Goal: Task Accomplishment & Management: Complete application form

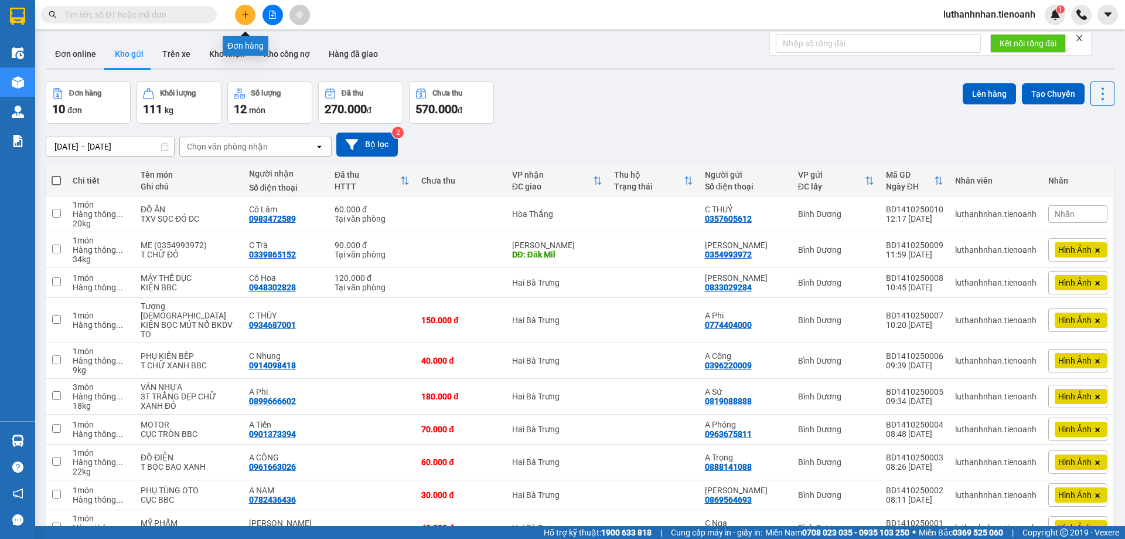
click at [244, 19] on button at bounding box center [245, 15] width 21 height 21
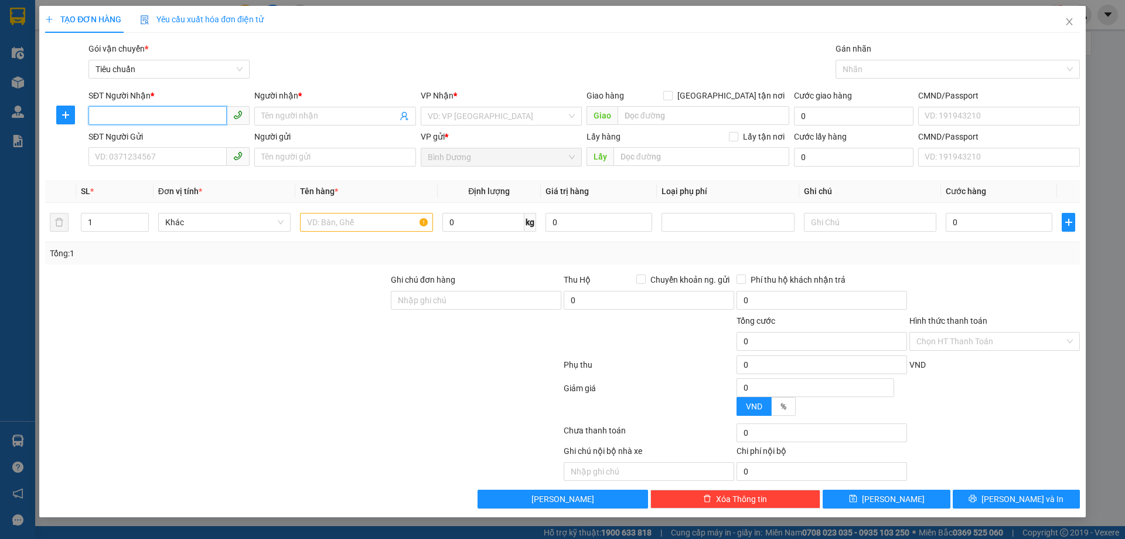
click at [176, 114] on input "SĐT Người Nhận *" at bounding box center [158, 115] width 138 height 19
click at [176, 115] on input "SĐT Người Nhận *" at bounding box center [158, 115] width 138 height 19
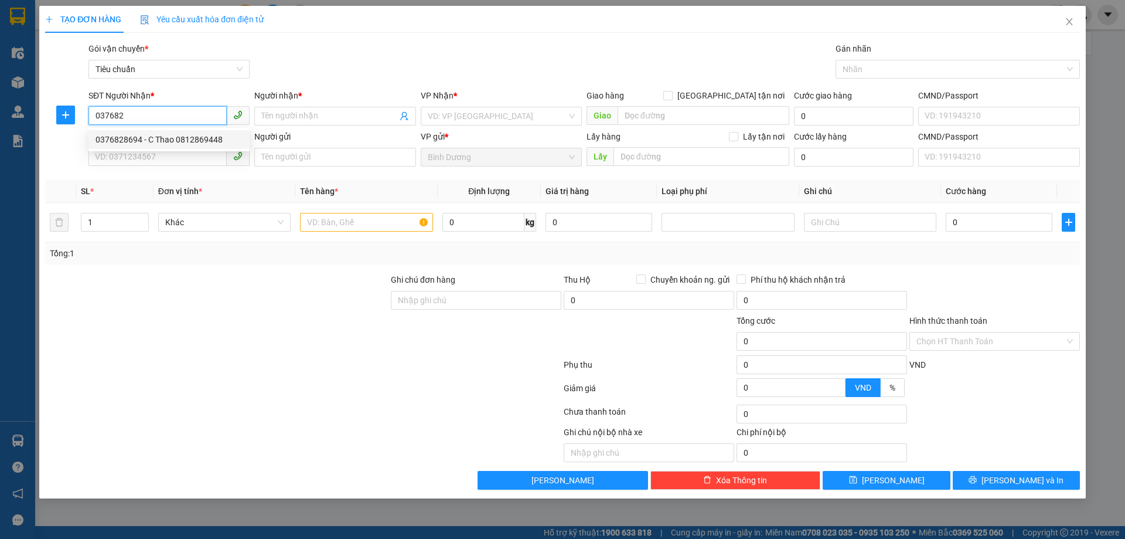
click at [187, 136] on div "0376828694 - C Thao 0812869448" at bounding box center [169, 139] width 147 height 13
type input "0376828694"
type input "C Thao 0812869448"
type input "120.000"
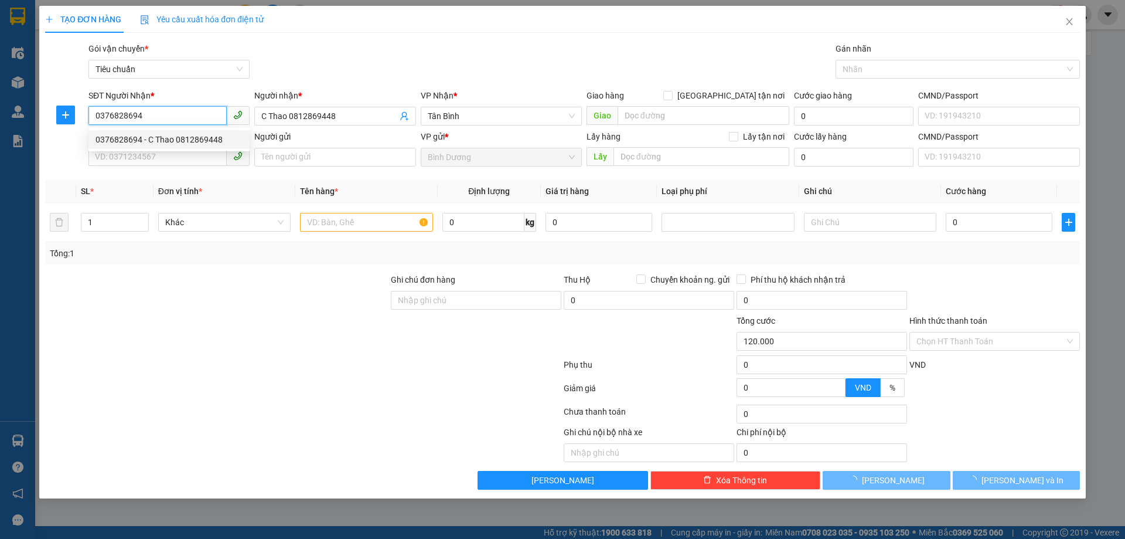
type input "120.000"
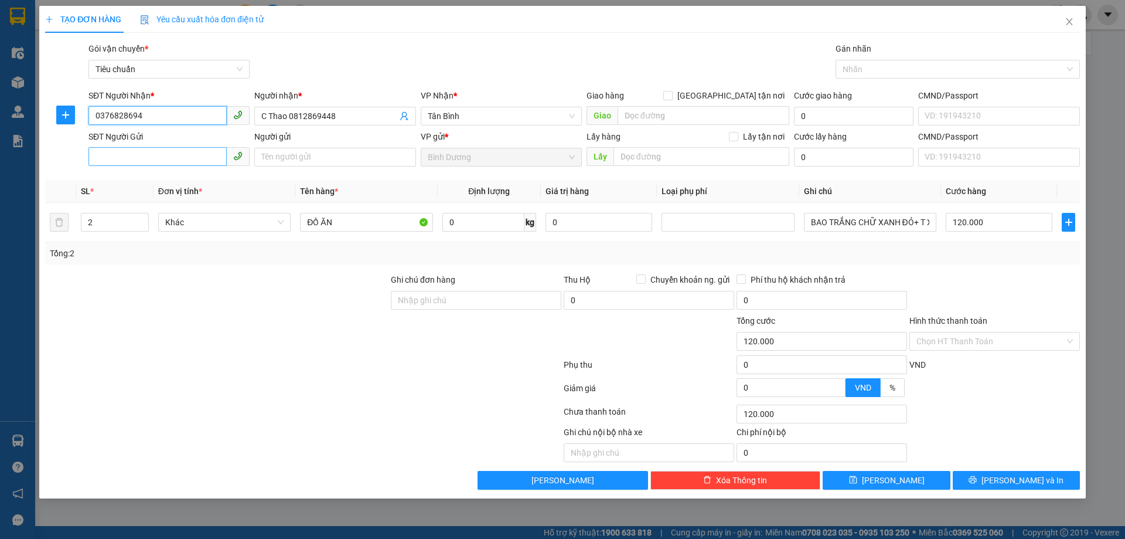
type input "0376828694"
click at [132, 159] on input "SĐT Người Gửi" at bounding box center [158, 156] width 138 height 19
click at [142, 182] on div "0362801349 - C Thanh" at bounding box center [169, 180] width 147 height 13
type input "0362801349"
type input "[PERSON_NAME]"
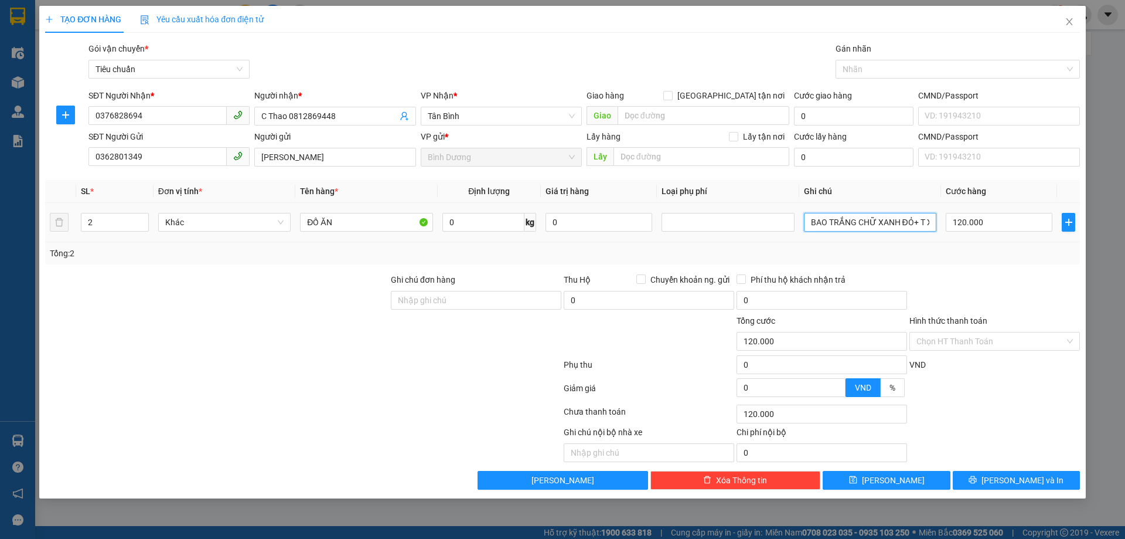
click at [858, 223] on input "BAO TRẮNG CHỮ XANH ĐỎ+ T XANH DC" at bounding box center [870, 222] width 132 height 19
type input "TXT DC + BNL TRẮNG"
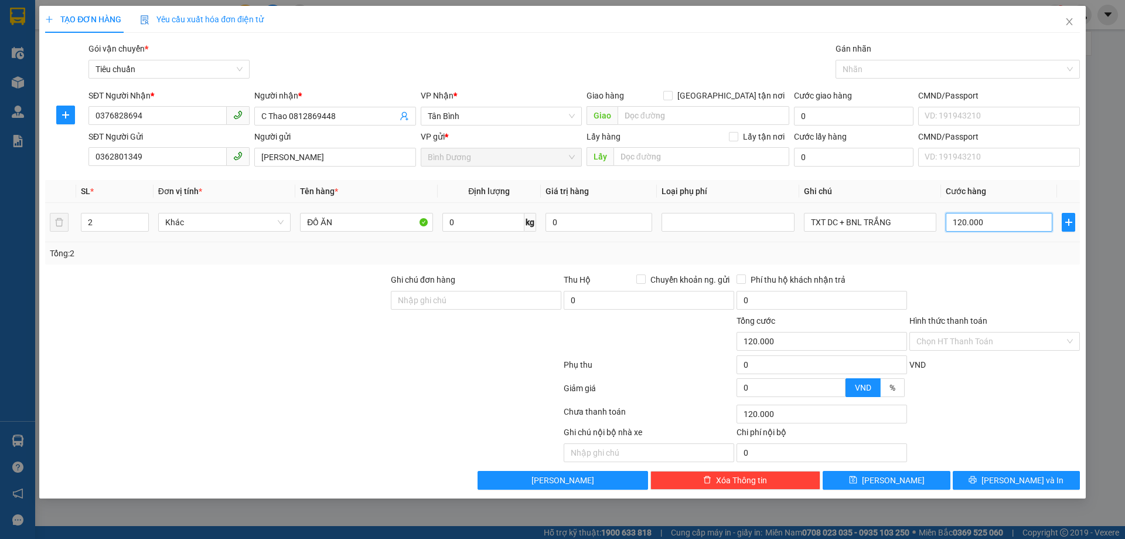
click at [992, 213] on input "120.000" at bounding box center [999, 222] width 107 height 19
type input "1"
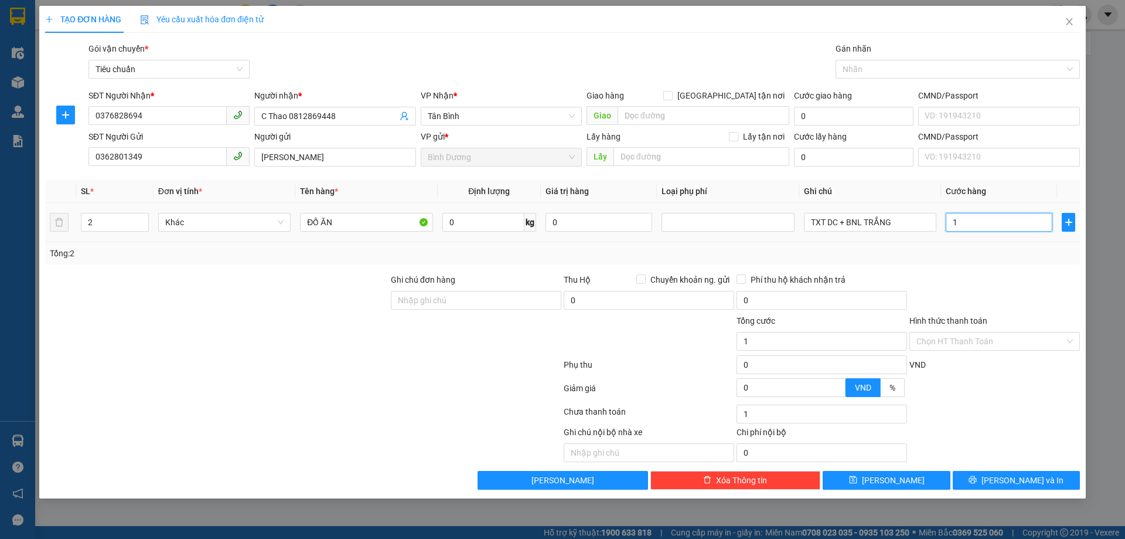
type input "10"
type input "100"
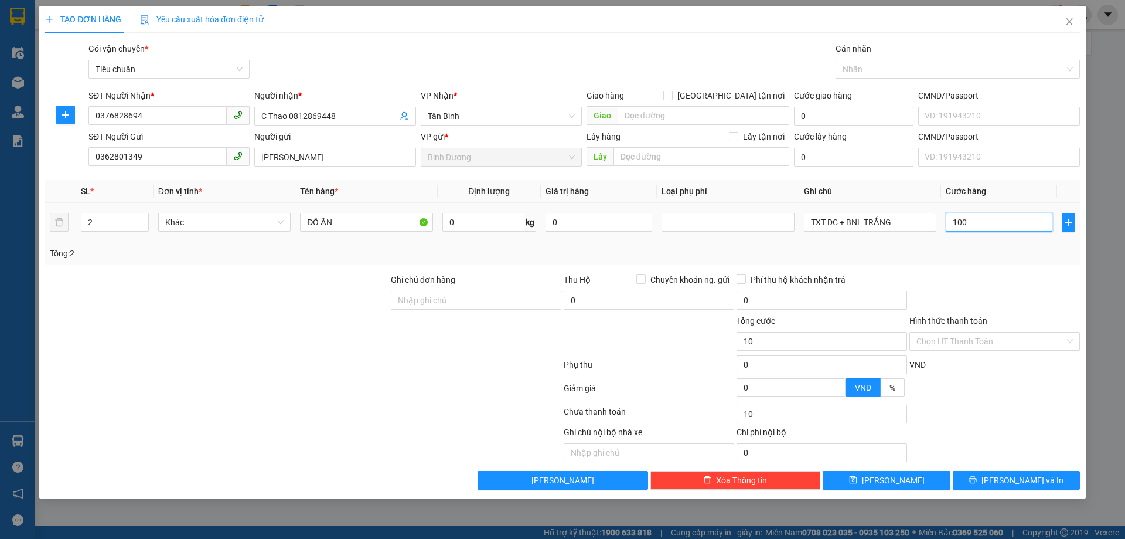
type input "100"
type input "100.000"
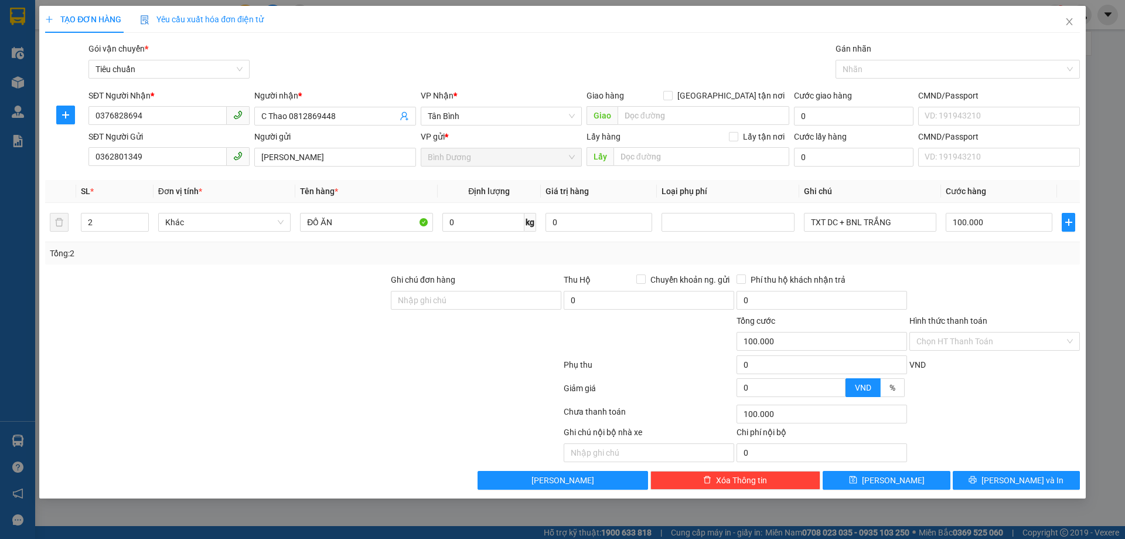
click at [1005, 255] on div "Tổng: 2" at bounding box center [563, 253] width 1026 height 13
click at [1010, 337] on input "Hình thức thanh toán" at bounding box center [991, 341] width 148 height 18
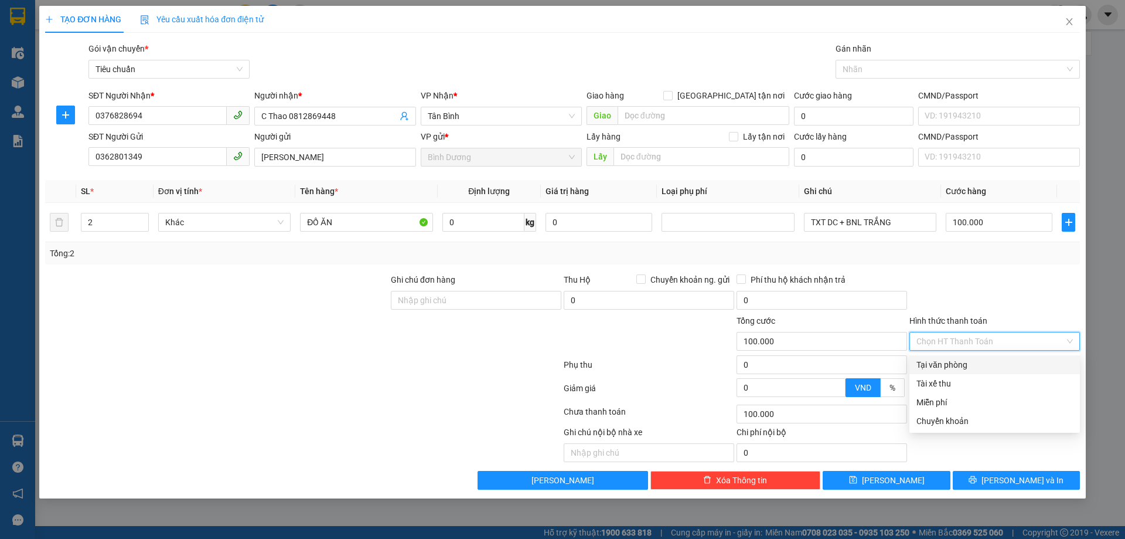
click at [944, 365] on div "Tại văn phòng" at bounding box center [995, 364] width 157 height 13
type input "0"
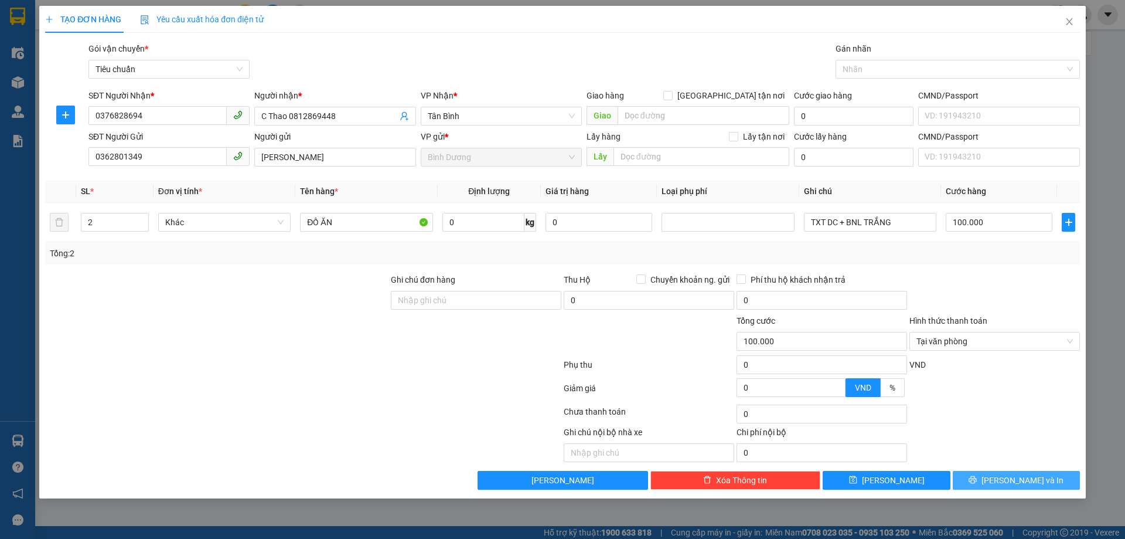
click at [1016, 484] on span "Lưu và In" at bounding box center [1023, 480] width 82 height 13
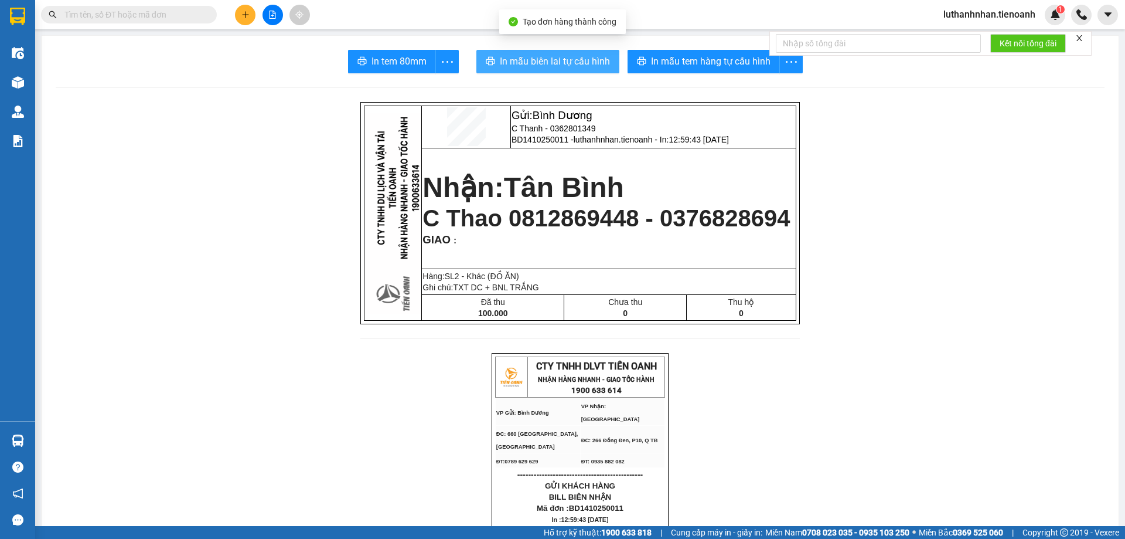
click at [586, 64] on span "In mẫu biên lai tự cấu hình" at bounding box center [555, 61] width 110 height 15
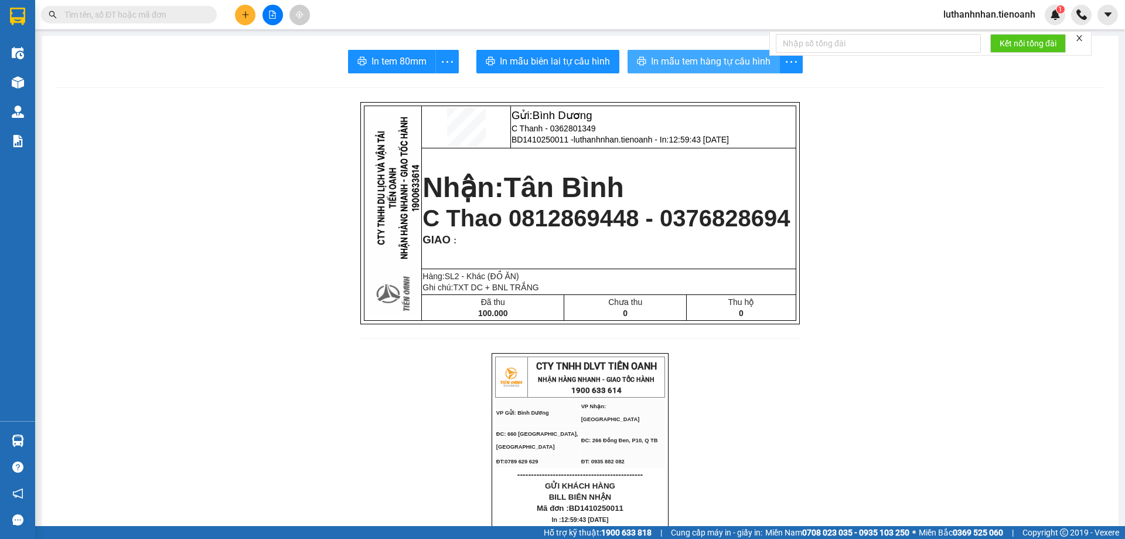
click at [705, 59] on span "In mẫu tem hàng tự cấu hình" at bounding box center [711, 61] width 120 height 15
click at [698, 69] on span "In mẫu tem hàng tự cấu hình" at bounding box center [711, 61] width 120 height 15
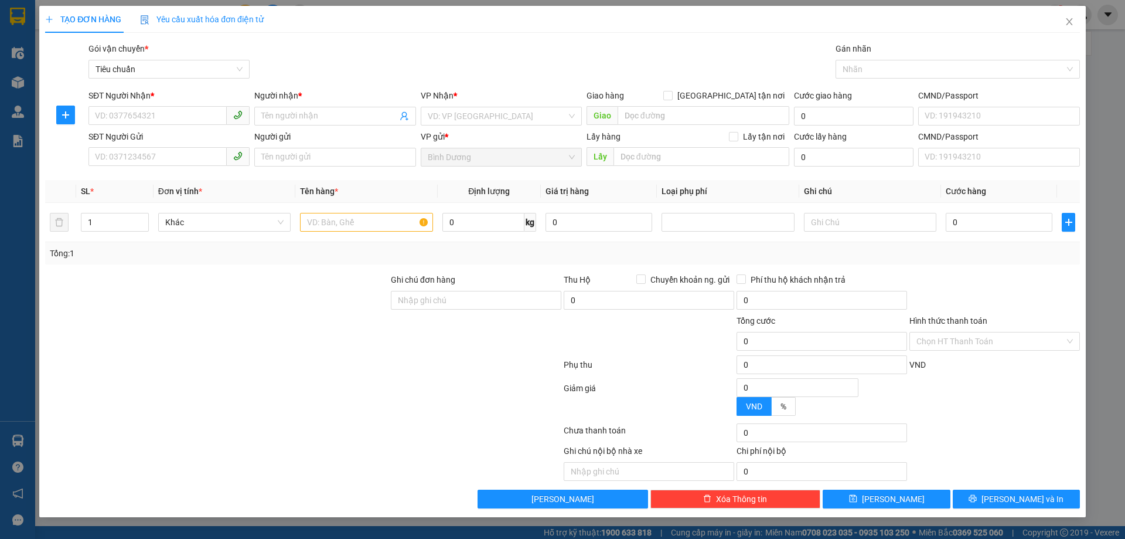
click at [174, 112] on input "SĐT Người Nhận *" at bounding box center [158, 115] width 138 height 19
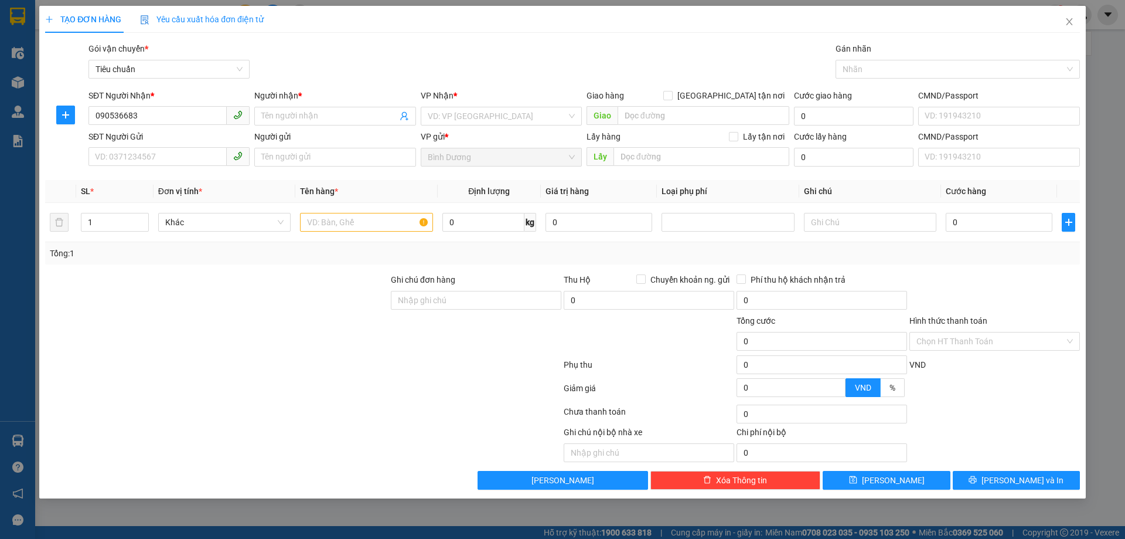
type input "0905366830"
click at [178, 143] on div "0905366830 - A Hội 0949820014" at bounding box center [169, 139] width 147 height 13
type input "A Hội 0949820014"
type input "60.000"
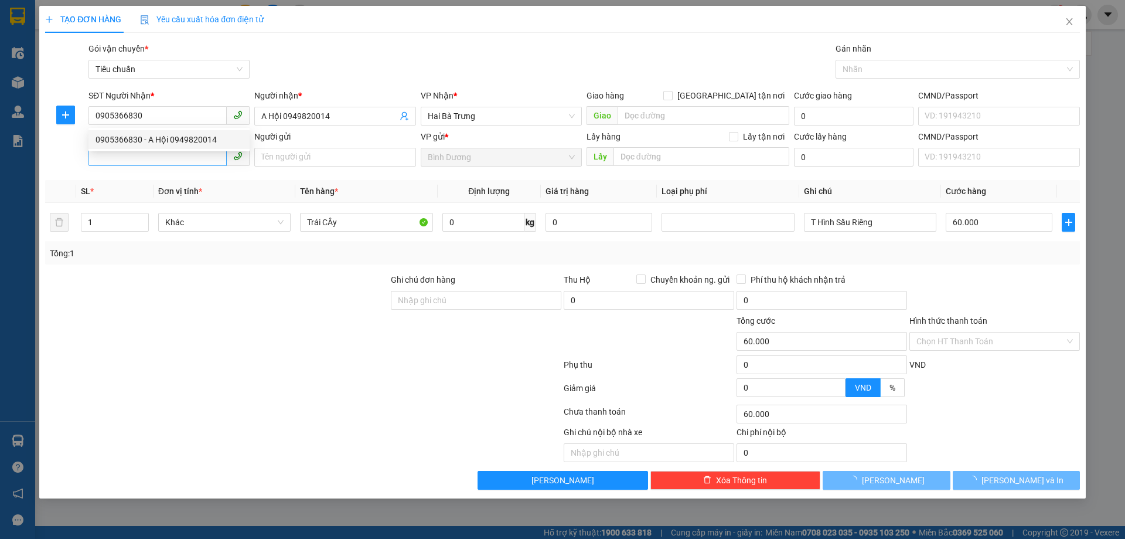
type input "0905366830"
click at [178, 158] on input "SĐT Người Gửi" at bounding box center [158, 156] width 138 height 19
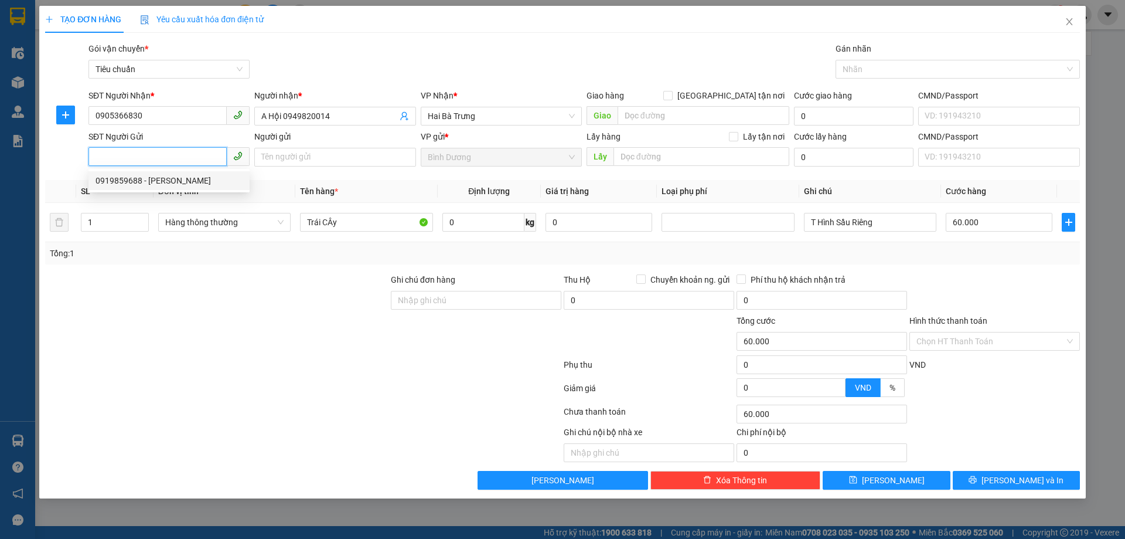
click at [170, 187] on div "0919859688 - C Đào" at bounding box center [169, 180] width 161 height 19
type input "0919859688"
type input "C Đào"
click at [473, 225] on input "0" at bounding box center [484, 222] width 82 height 19
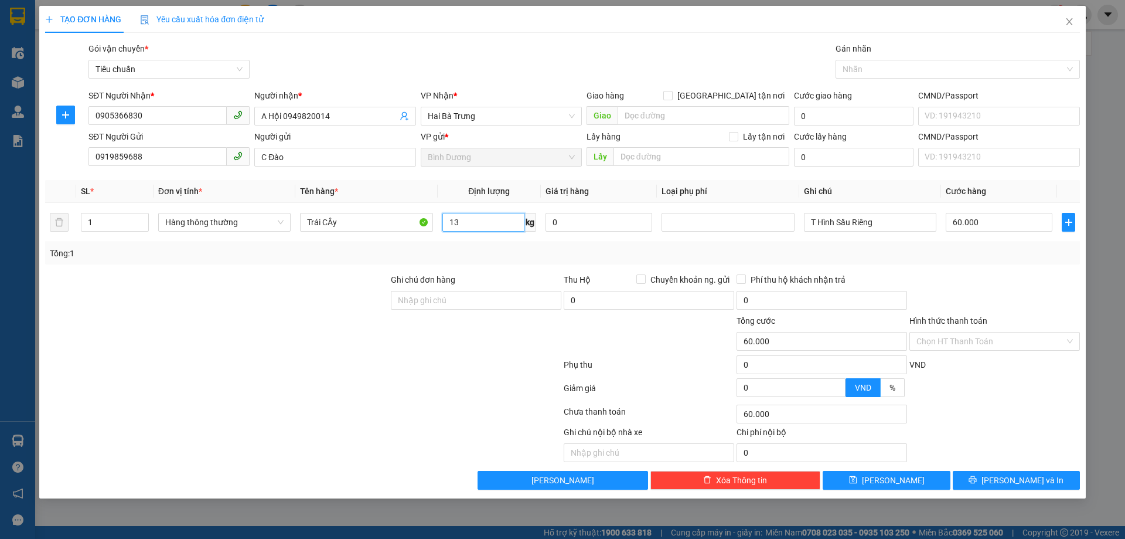
type input "13"
click at [467, 269] on div "Transit Pickup Surcharge Ids Transit Deliver Surcharge Ids Transit Deliver Surc…" at bounding box center [562, 265] width 1035 height 447
type input "50.000"
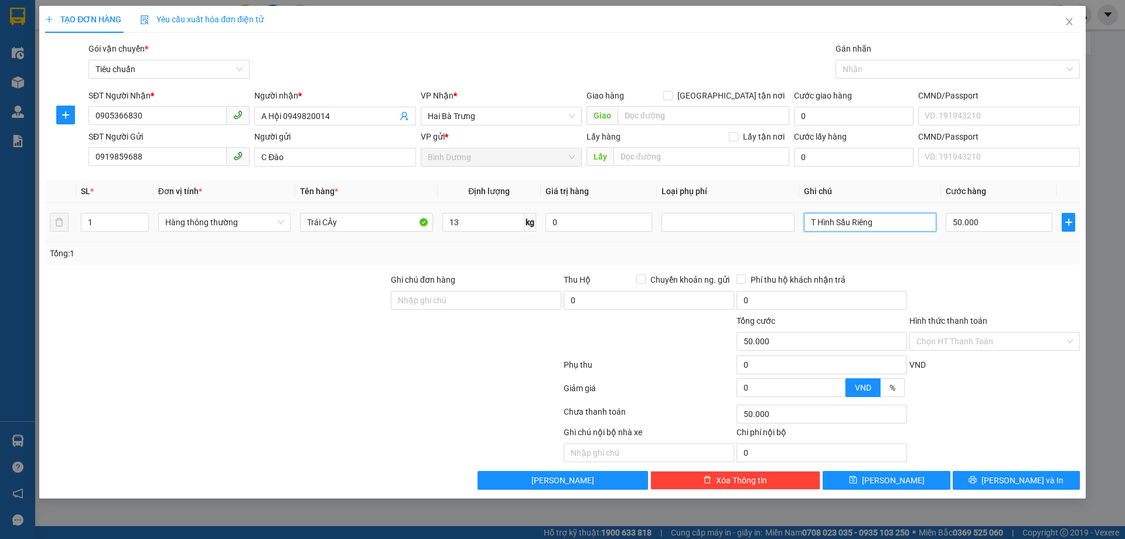
click at [849, 222] on input "T Hình Sầu Riêng" at bounding box center [870, 222] width 132 height 19
click at [344, 226] on input "Trái CÂy" at bounding box center [366, 222] width 132 height 19
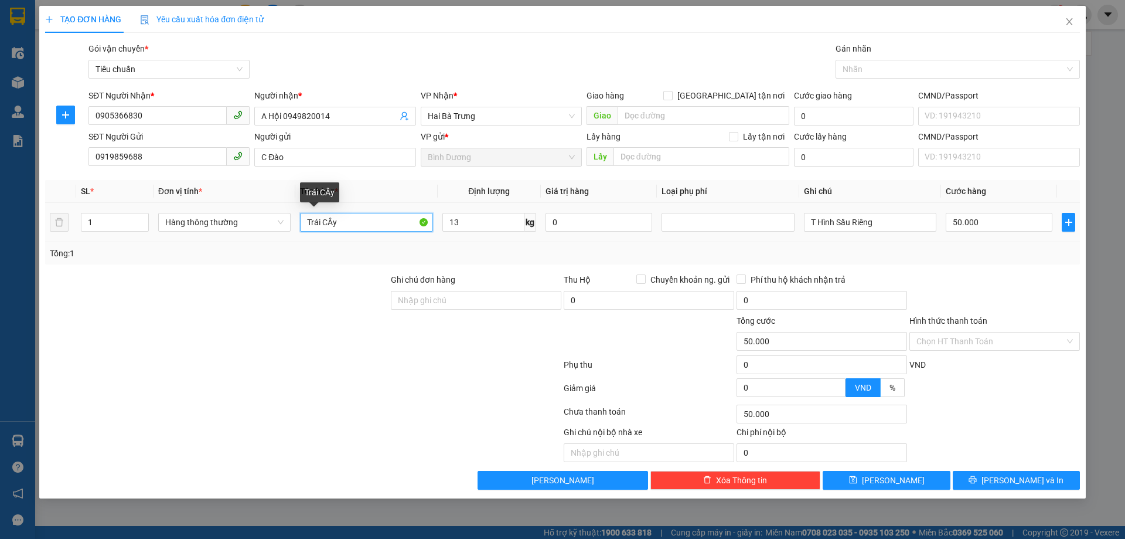
click at [344, 226] on input "Trái CÂy" at bounding box center [366, 222] width 132 height 19
type input "TRÁI CÂY"
click at [824, 226] on input "T Hình Sầu Riêng" at bounding box center [870, 222] width 132 height 19
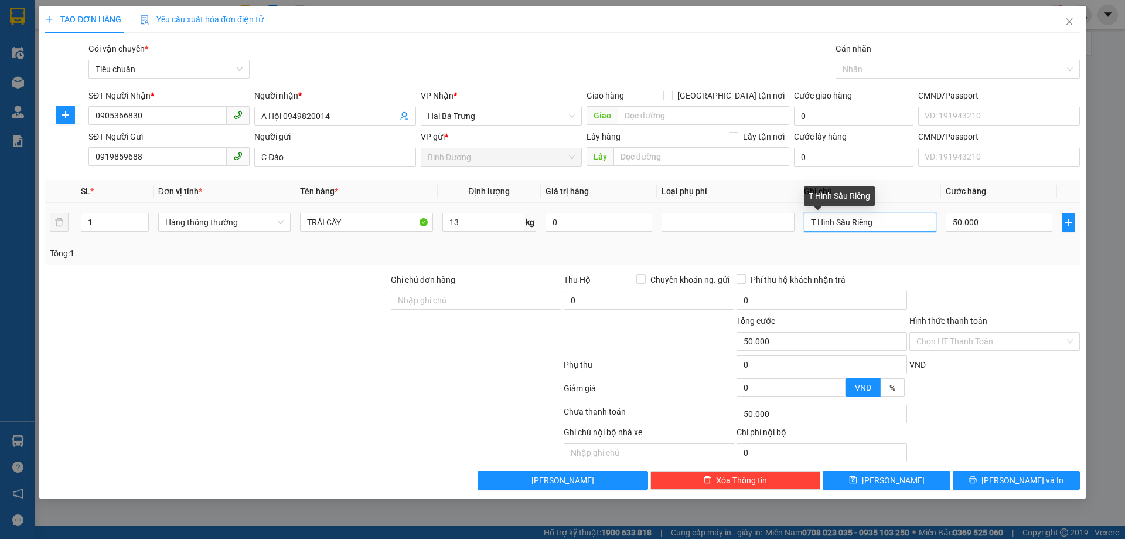
click at [825, 225] on input "T Hình Sầu Riêng" at bounding box center [870, 222] width 132 height 19
type input "T CHỮ ĐỎ NÂU"
click at [920, 254] on div "Tổng: 1" at bounding box center [563, 253] width 1026 height 13
click at [964, 222] on input "50.000" at bounding box center [999, 222] width 107 height 19
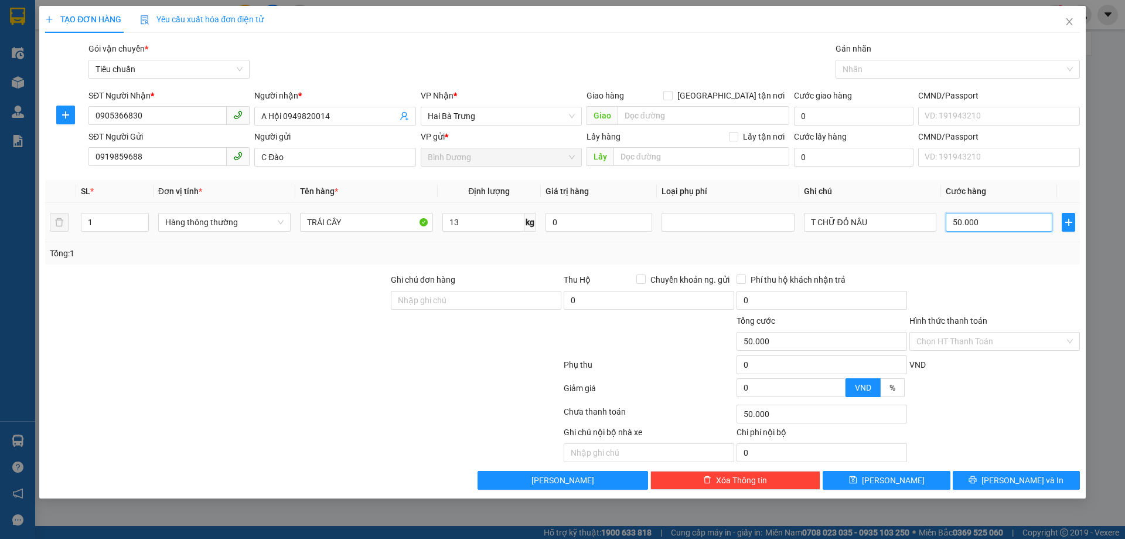
click at [964, 222] on input "50.000" at bounding box center [999, 222] width 107 height 19
click at [992, 299] on div at bounding box center [995, 293] width 173 height 41
click at [985, 343] on input "Hình thức thanh toán" at bounding box center [991, 341] width 148 height 18
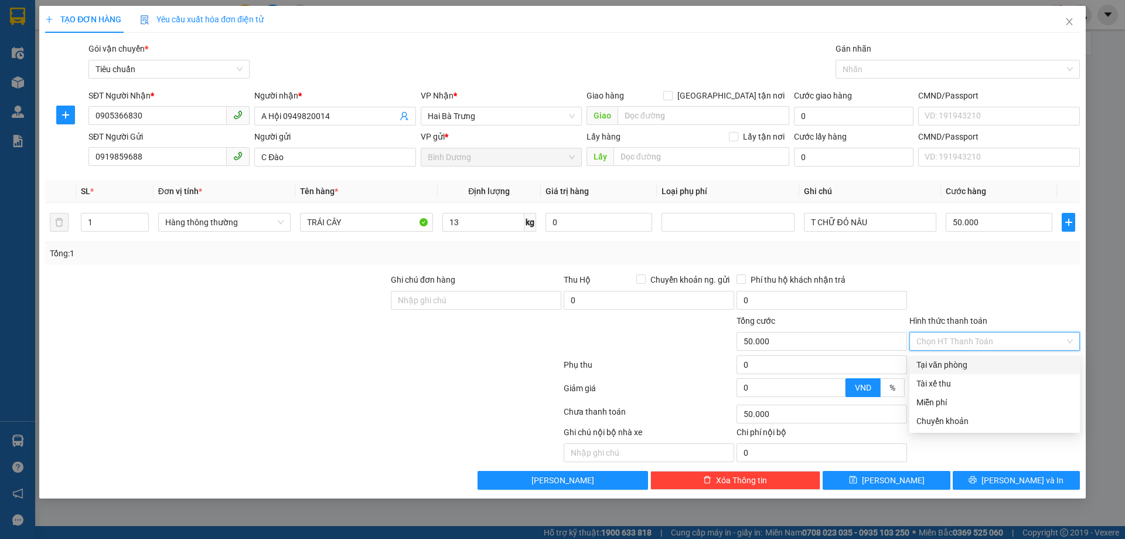
click at [964, 368] on div "Tại văn phòng" at bounding box center [995, 364] width 157 height 13
type input "0"
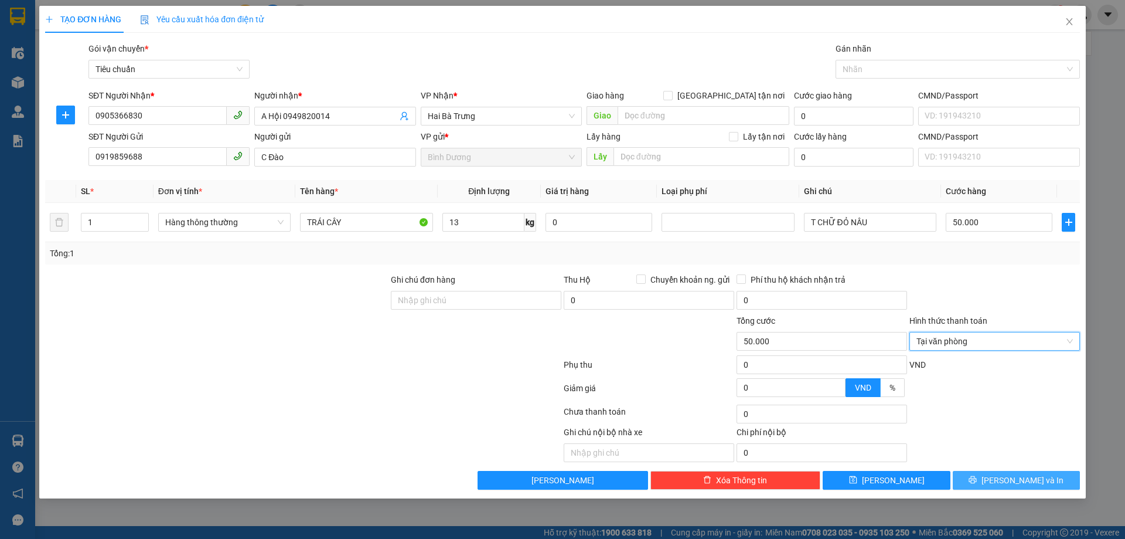
click at [1046, 480] on button "Lưu và In" at bounding box center [1016, 480] width 127 height 19
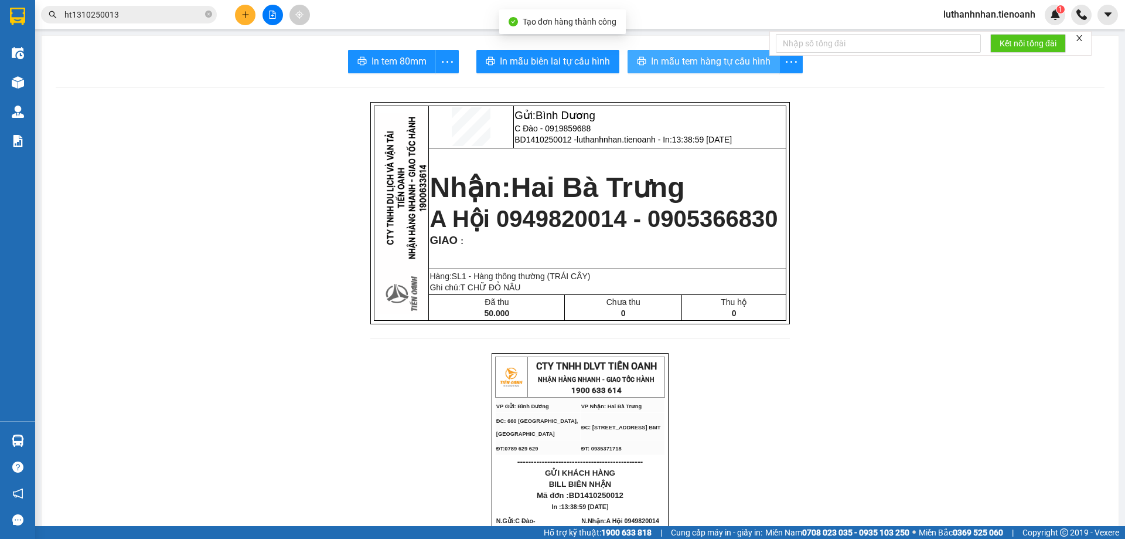
click at [710, 70] on button "In mẫu tem hàng tự cấu hình" at bounding box center [704, 61] width 152 height 23
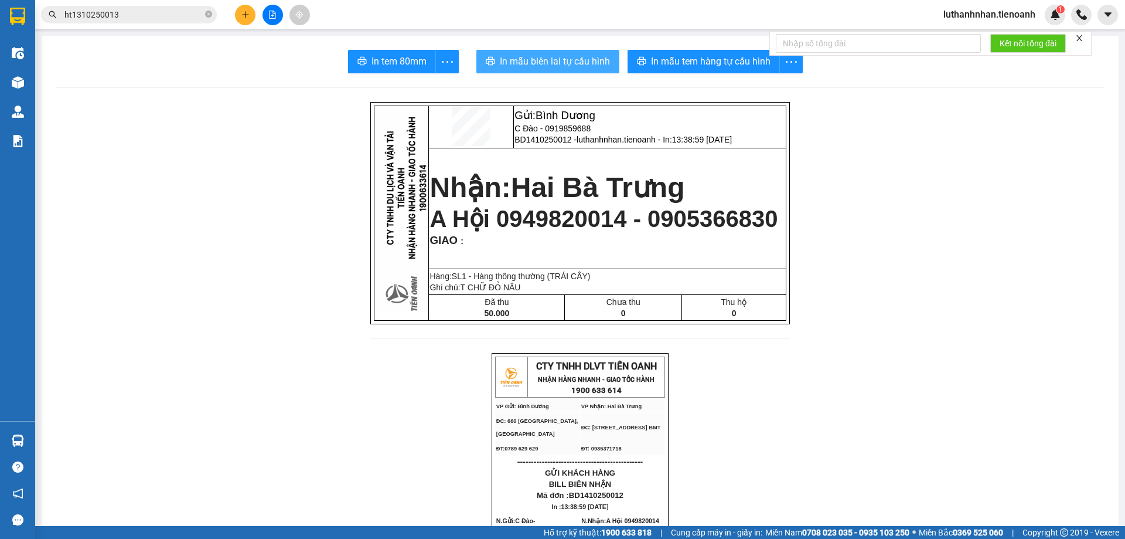
click at [577, 68] on span "In mẫu biên lai tự cấu hình" at bounding box center [555, 61] width 110 height 15
click at [242, 14] on icon "plus" at bounding box center [246, 15] width 8 height 8
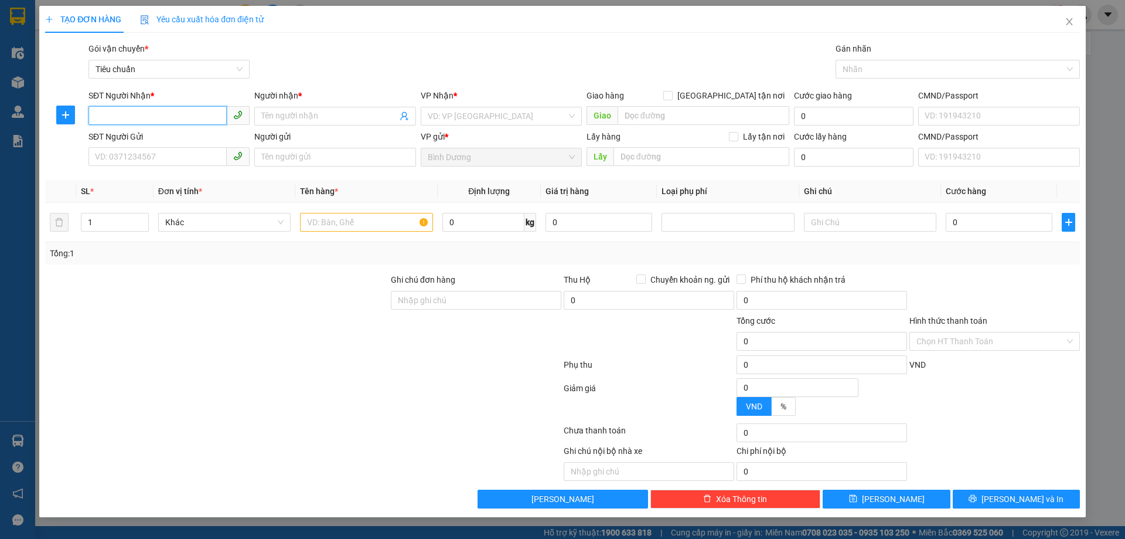
click at [181, 112] on input "SĐT Người Nhận *" at bounding box center [158, 115] width 138 height 19
click at [167, 109] on input "SĐT Người Nhận *" at bounding box center [158, 115] width 138 height 19
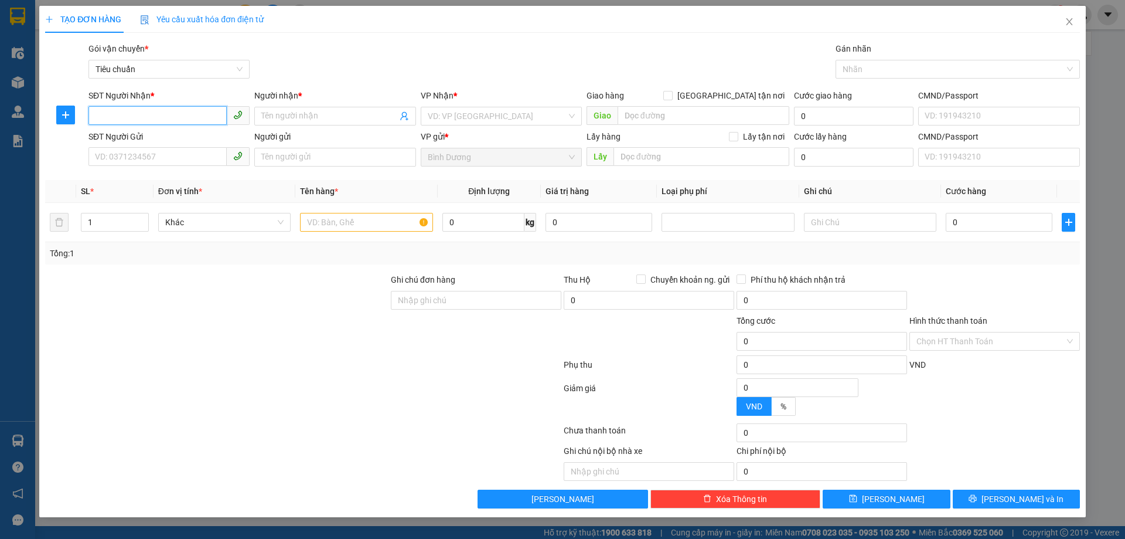
click at [167, 109] on input "SĐT Người Nhận *" at bounding box center [158, 115] width 138 height 19
click at [168, 108] on input "SĐT Người Nhận *" at bounding box center [158, 115] width 138 height 19
click at [168, 107] on input "SĐT Người Nhận *" at bounding box center [158, 115] width 138 height 19
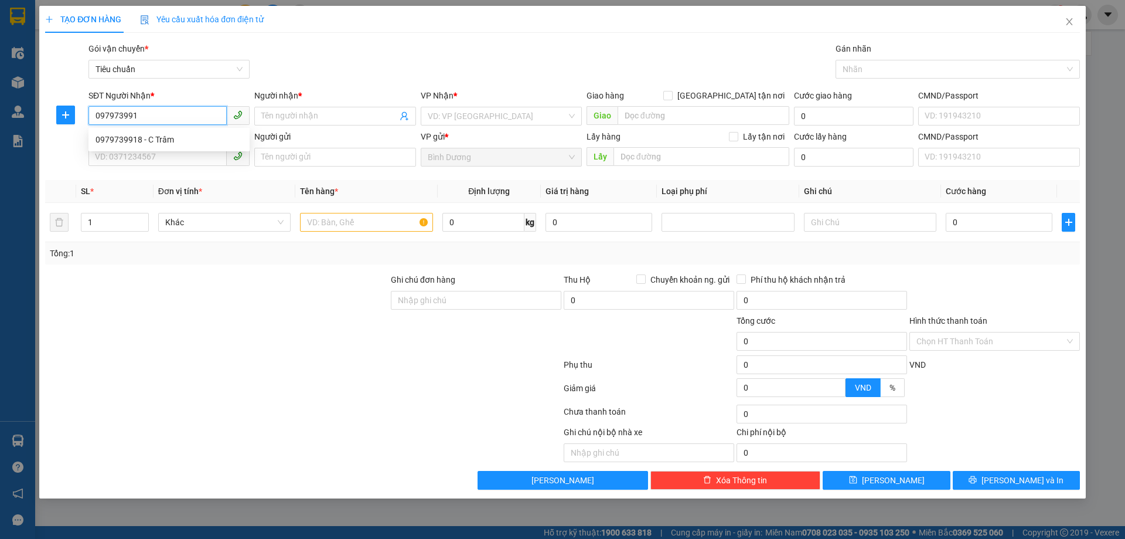
type input "0979739918"
click at [137, 140] on div "0979739918 - C Trâm" at bounding box center [169, 139] width 147 height 13
type input "C Trâm"
type input "180.000"
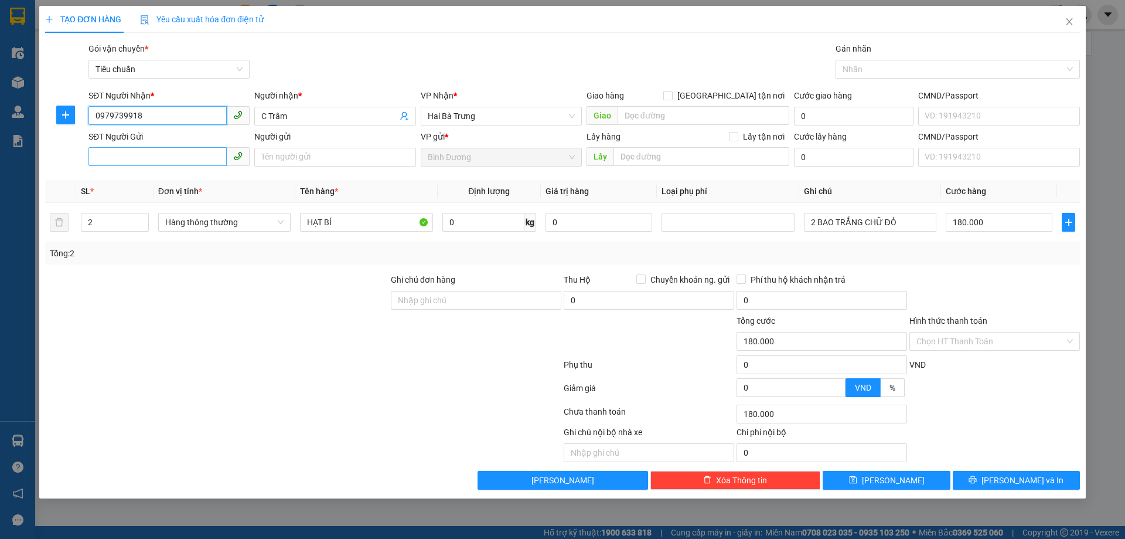
type input "0979739918"
click at [157, 154] on input "SĐT Người Gửi" at bounding box center [158, 156] width 138 height 19
click at [164, 183] on div "0973269377 - A Đat" at bounding box center [169, 180] width 147 height 13
type input "0973269377"
type input "A Đat"
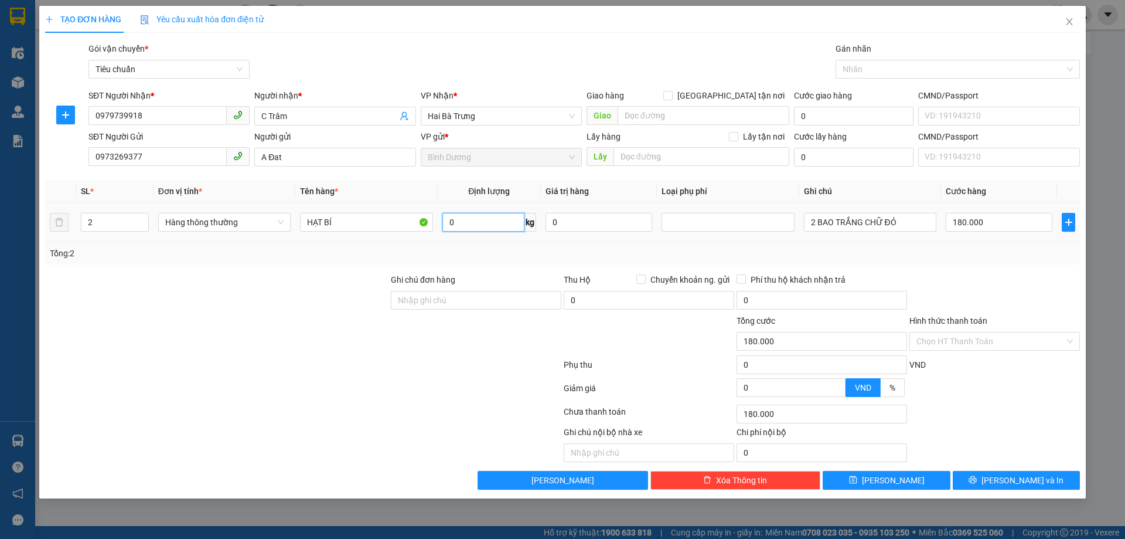
click at [472, 223] on input "0" at bounding box center [484, 222] width 82 height 19
type input "50"
click at [473, 251] on div "Tổng: 2" at bounding box center [563, 253] width 1026 height 13
type input "90.000"
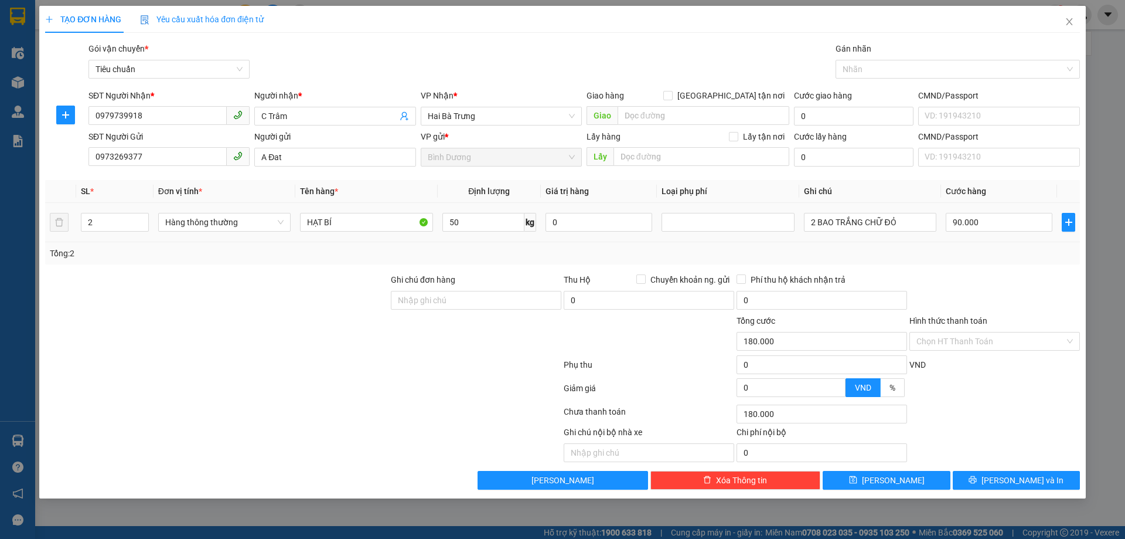
type input "90.000"
click at [818, 224] on input "2 BAO TRẮNG CHỮ ĐỎ" at bounding box center [870, 222] width 132 height 19
click at [934, 213] on input "BAO TRẮNG CHỮ ĐỎ" at bounding box center [870, 222] width 132 height 19
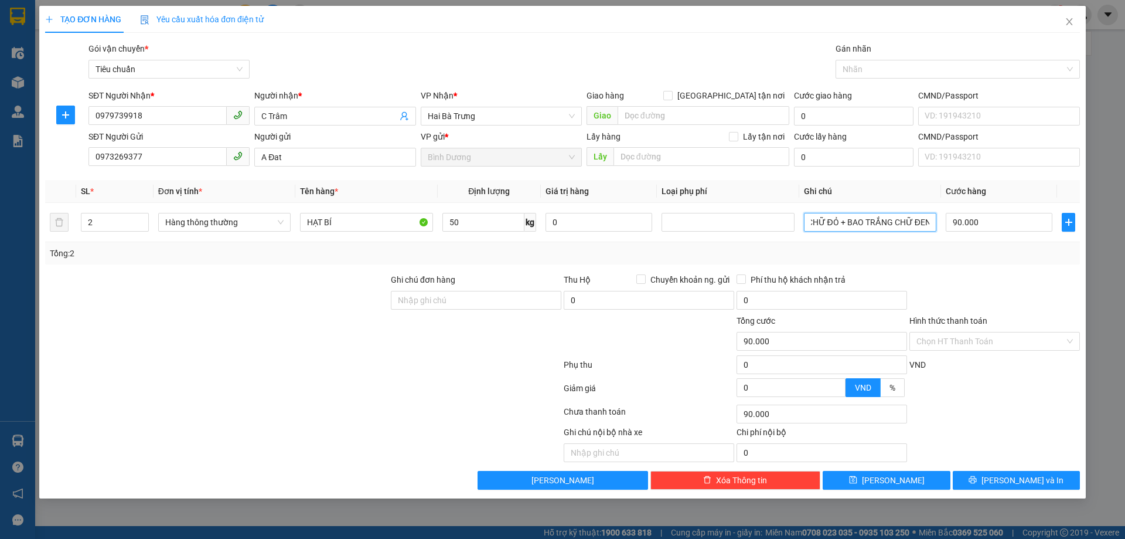
type input "BAO TRẮNG CHỮ ĐỎ + BAO TRẮNG CHỮ ĐEN"
drag, startPoint x: 957, startPoint y: 251, endPoint x: 971, endPoint y: 244, distance: 16.0
click at [957, 251] on div "Tổng: 2" at bounding box center [563, 253] width 1026 height 13
click at [972, 227] on input "90.000" at bounding box center [999, 222] width 107 height 19
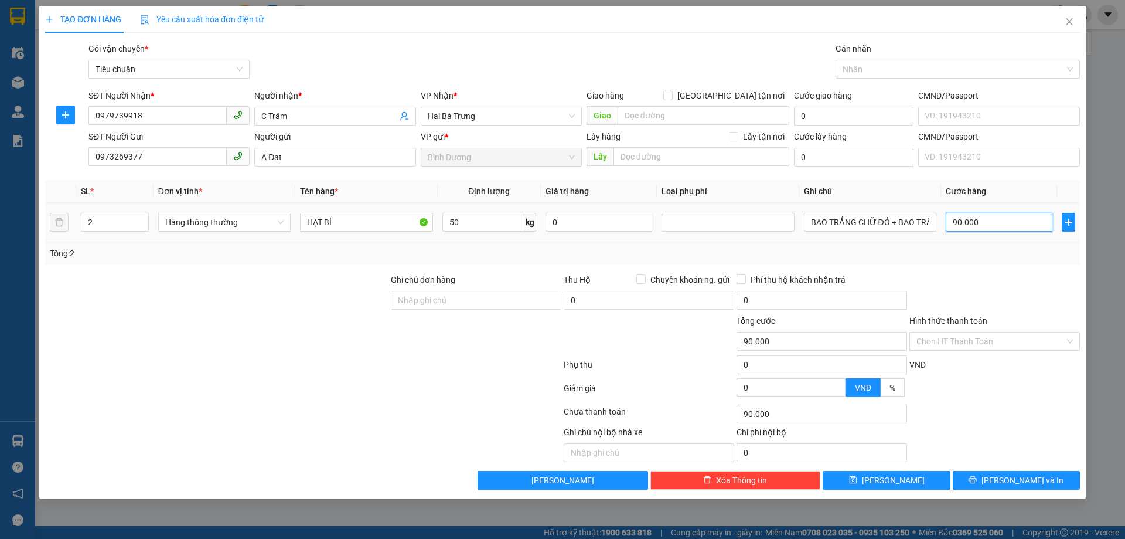
type input "1"
type input "18"
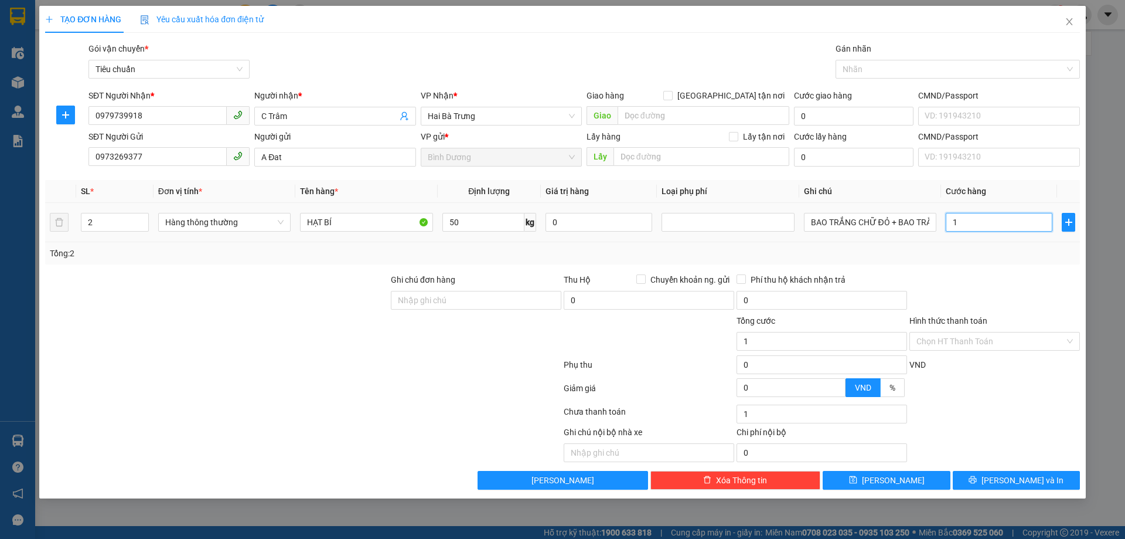
type input "18"
type input "180"
type input "180.000"
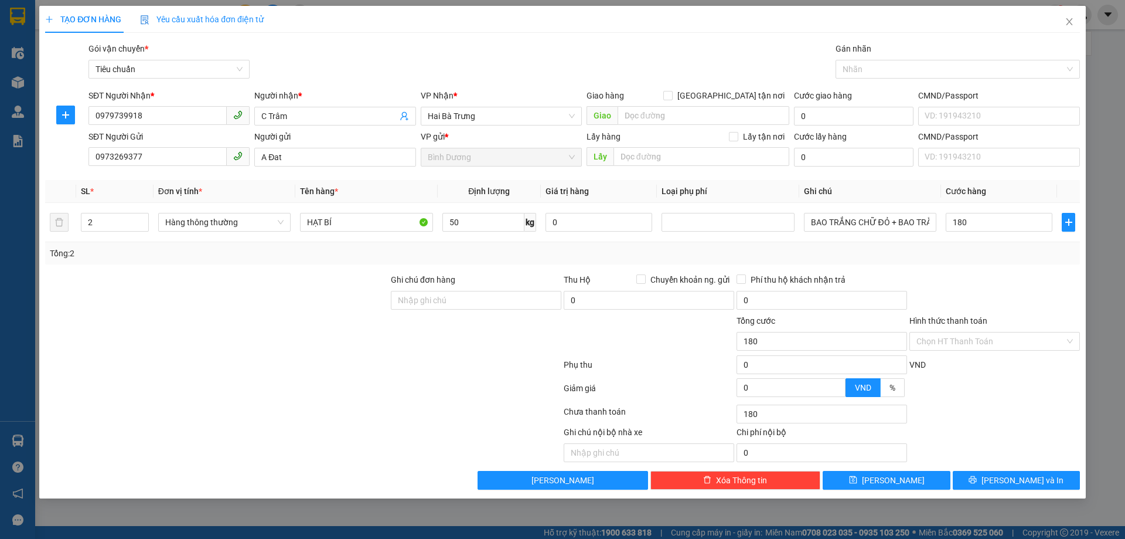
type input "180.000"
drag, startPoint x: 1043, startPoint y: 284, endPoint x: 1045, endPoint y: 290, distance: 6.9
click at [1045, 285] on div at bounding box center [995, 293] width 173 height 41
drag, startPoint x: 1042, startPoint y: 471, endPoint x: 1045, endPoint y: 477, distance: 6.3
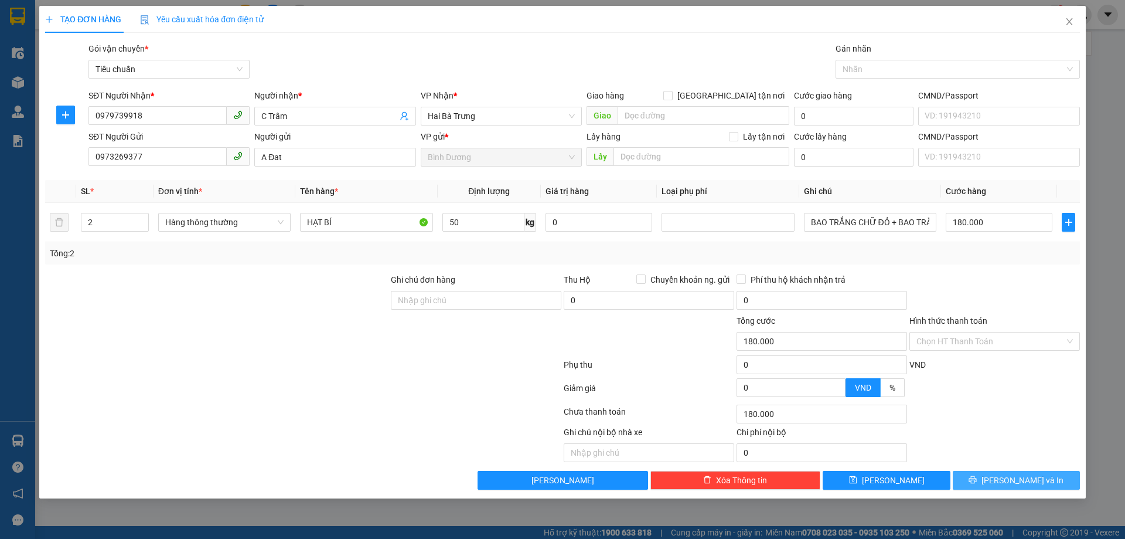
click at [1045, 475] on button "Lưu và In" at bounding box center [1016, 480] width 127 height 19
click at [1045, 477] on button "Lưu và In" at bounding box center [1016, 480] width 127 height 19
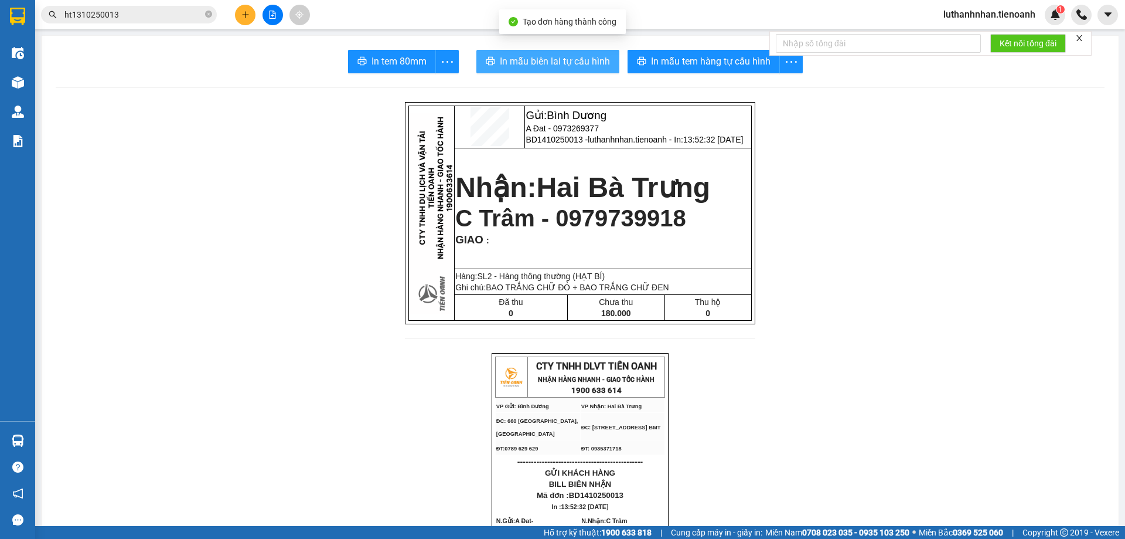
click at [559, 62] on span "In mẫu biên lai tự cấu hình" at bounding box center [555, 61] width 110 height 15
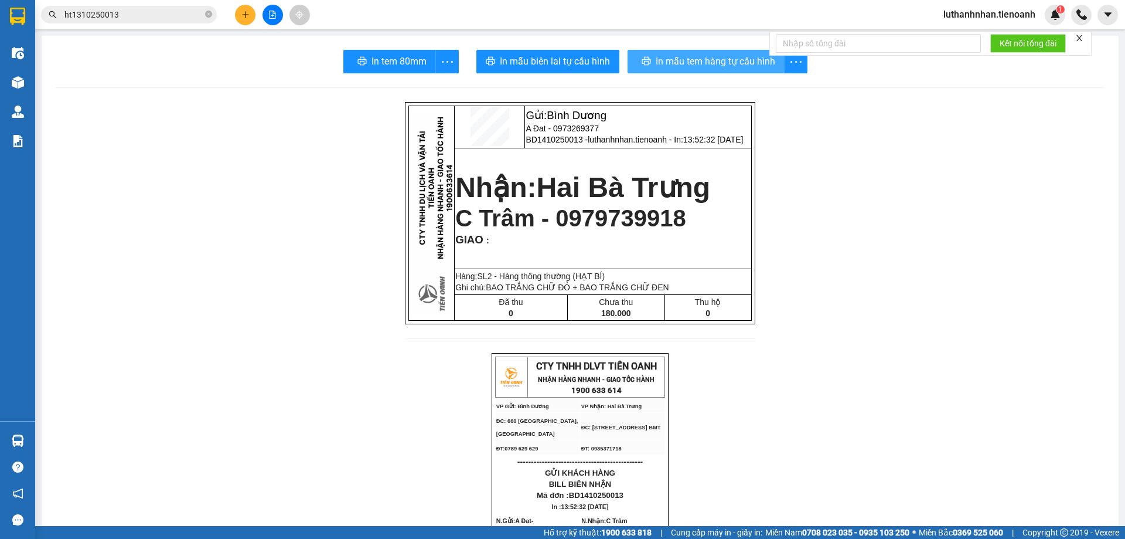
click at [751, 59] on span "In mẫu tem hàng tự cấu hình" at bounding box center [716, 61] width 120 height 15
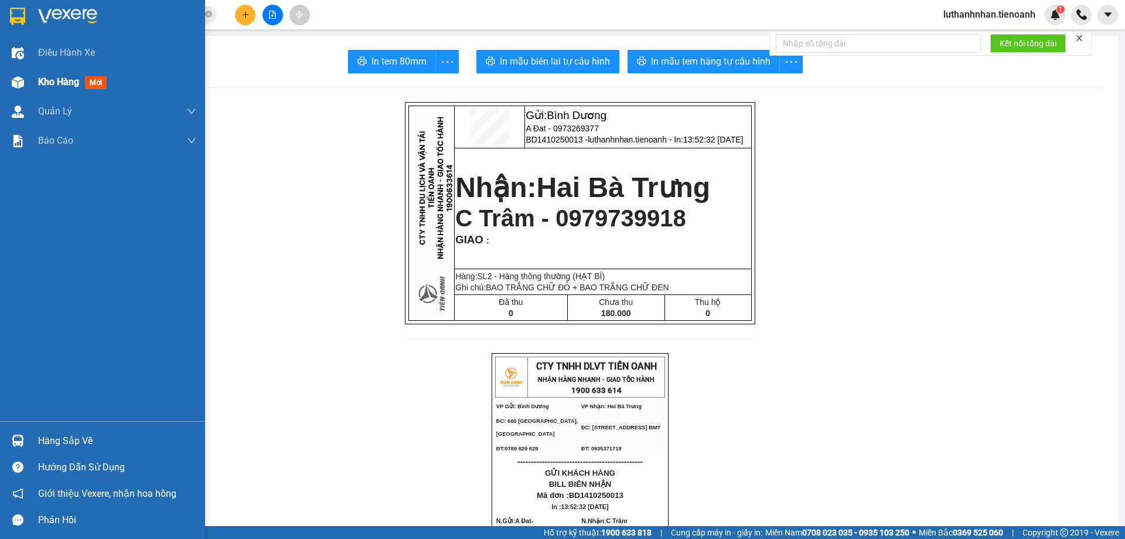
click at [30, 81] on div "Kho hàng mới" at bounding box center [102, 81] width 205 height 29
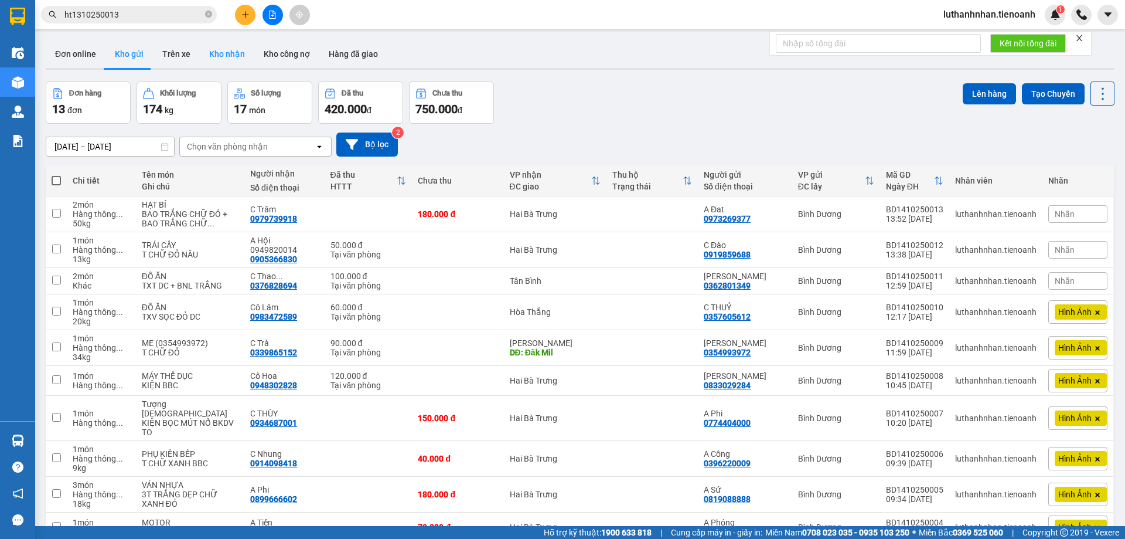
click at [237, 60] on button "Kho nhận" at bounding box center [227, 54] width 55 height 28
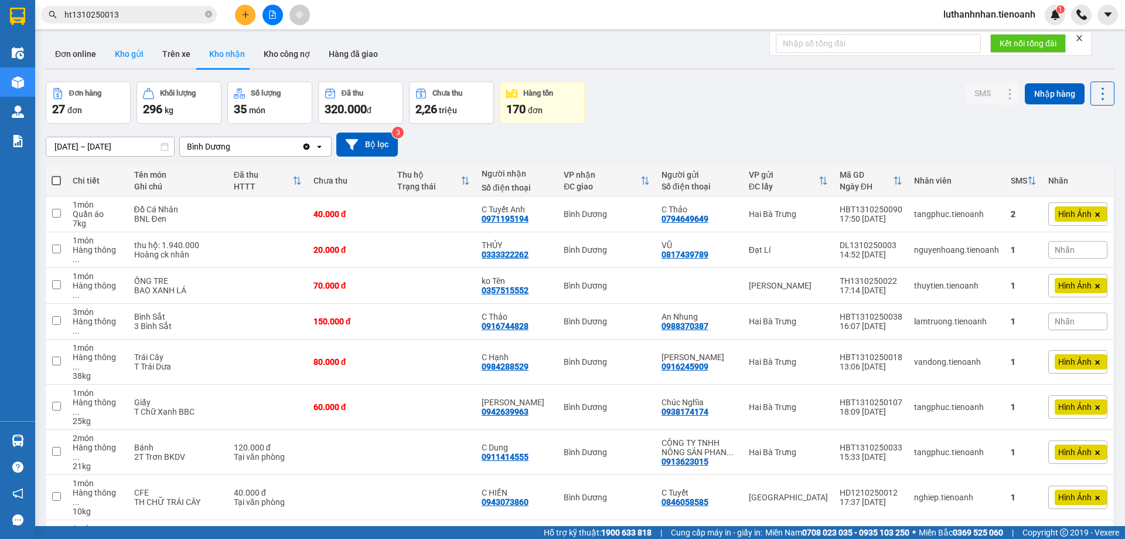
click at [140, 55] on button "Kho gửi" at bounding box center [129, 54] width 47 height 28
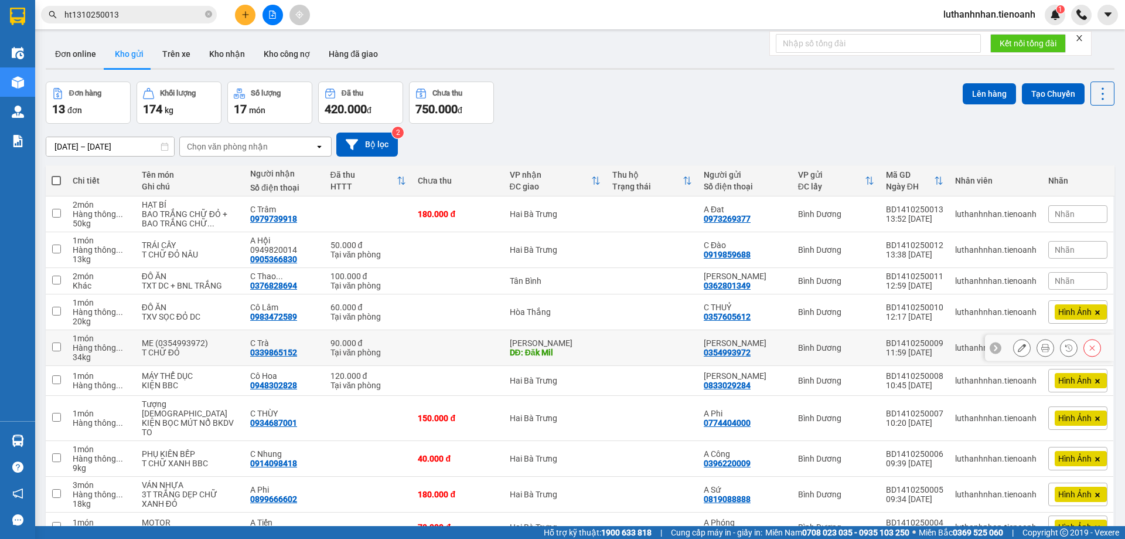
scroll to position [74, 0]
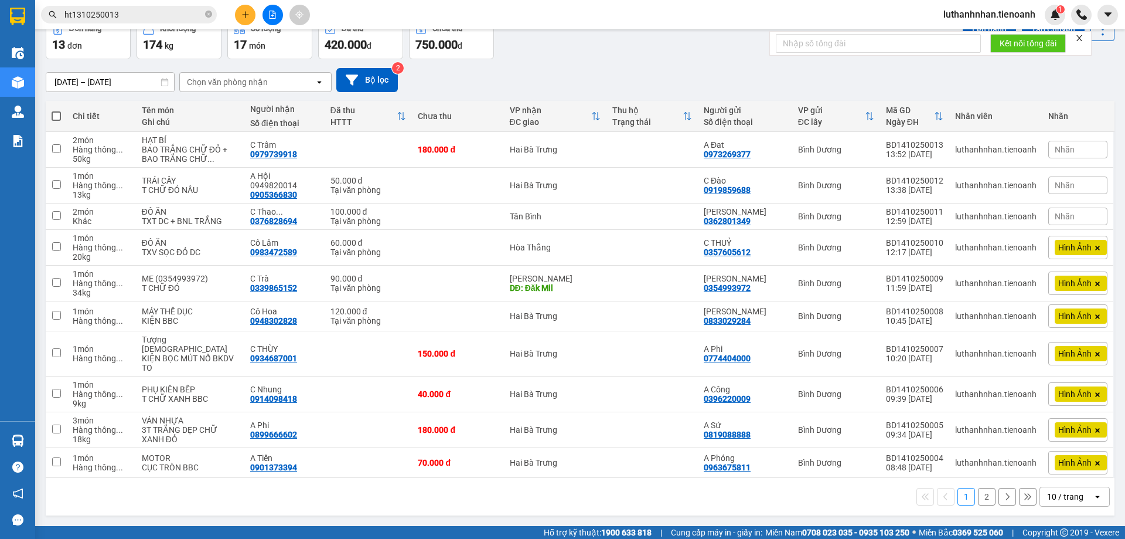
click at [1067, 497] on div "10 / trang" at bounding box center [1066, 497] width 36 height 12
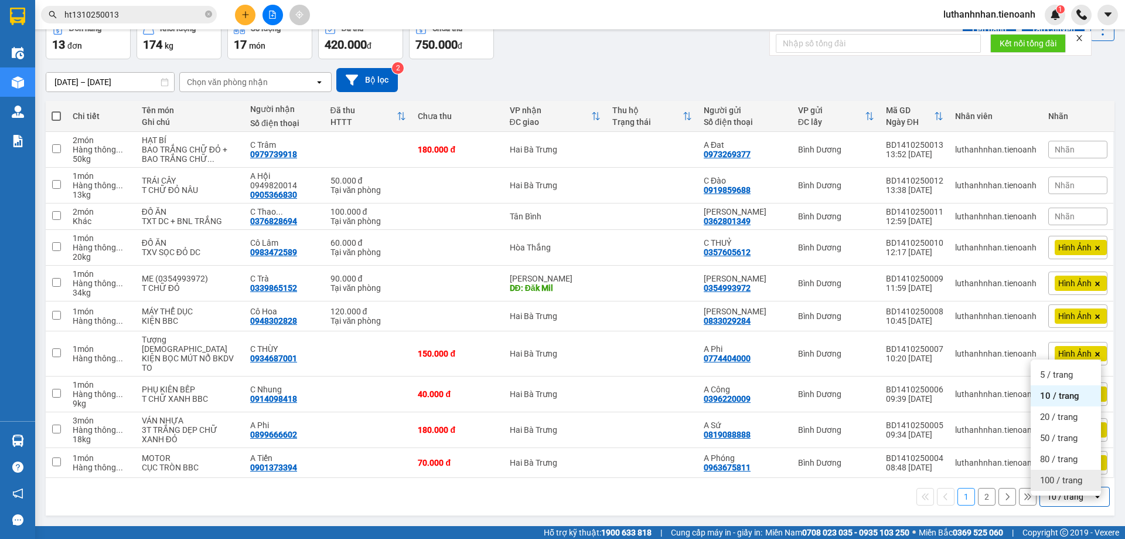
click at [1057, 474] on span "100 / trang" at bounding box center [1061, 480] width 42 height 12
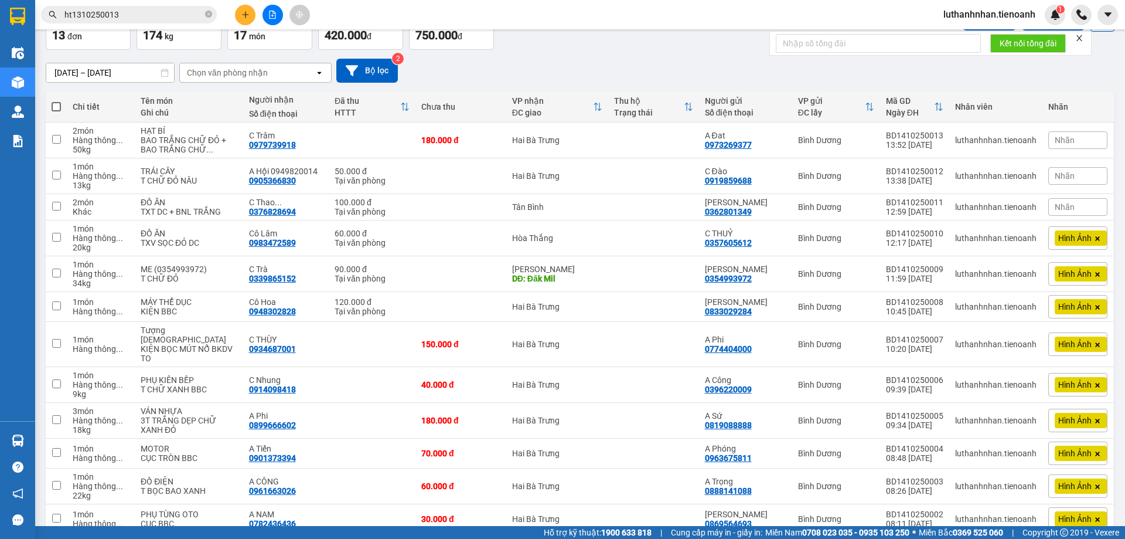
click at [69, 102] on th "Chi tiết" at bounding box center [101, 106] width 68 height 31
click at [56, 107] on span at bounding box center [56, 106] width 9 height 9
click at [56, 101] on input "checkbox" at bounding box center [56, 101] width 0 height 0
checkbox input "true"
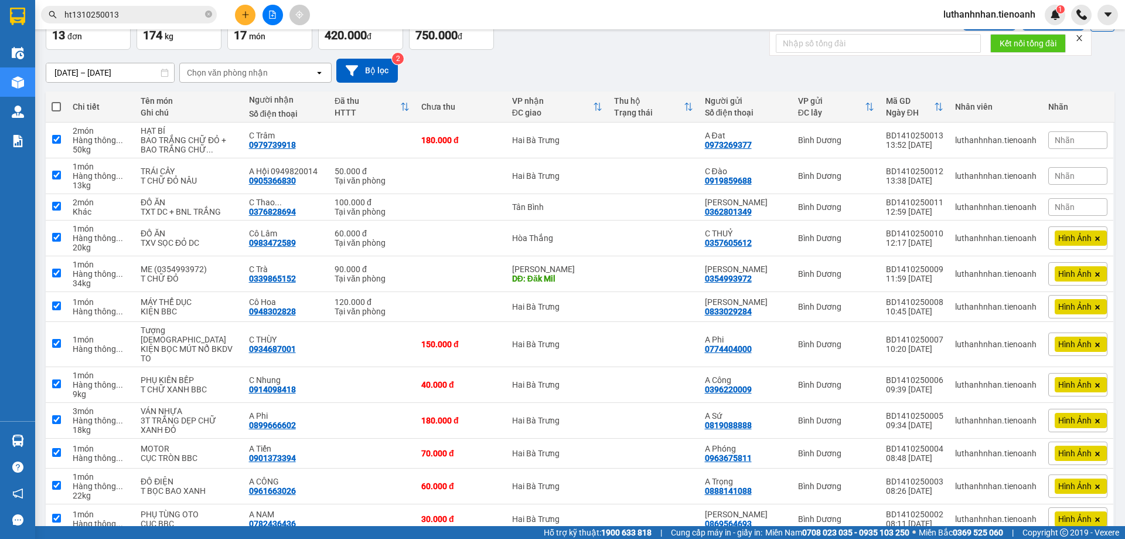
checkbox input "true"
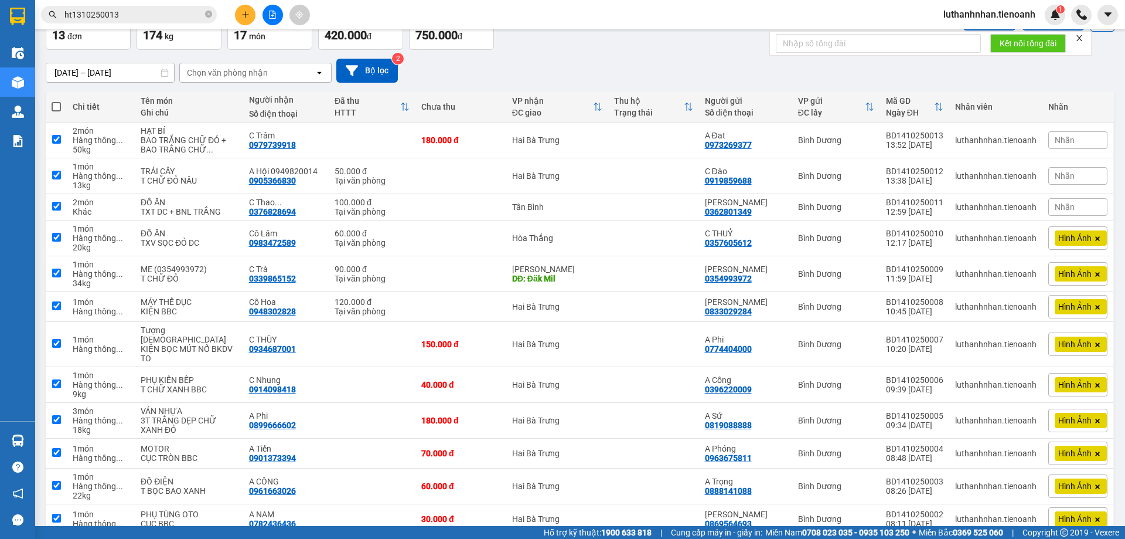
checkbox input "true"
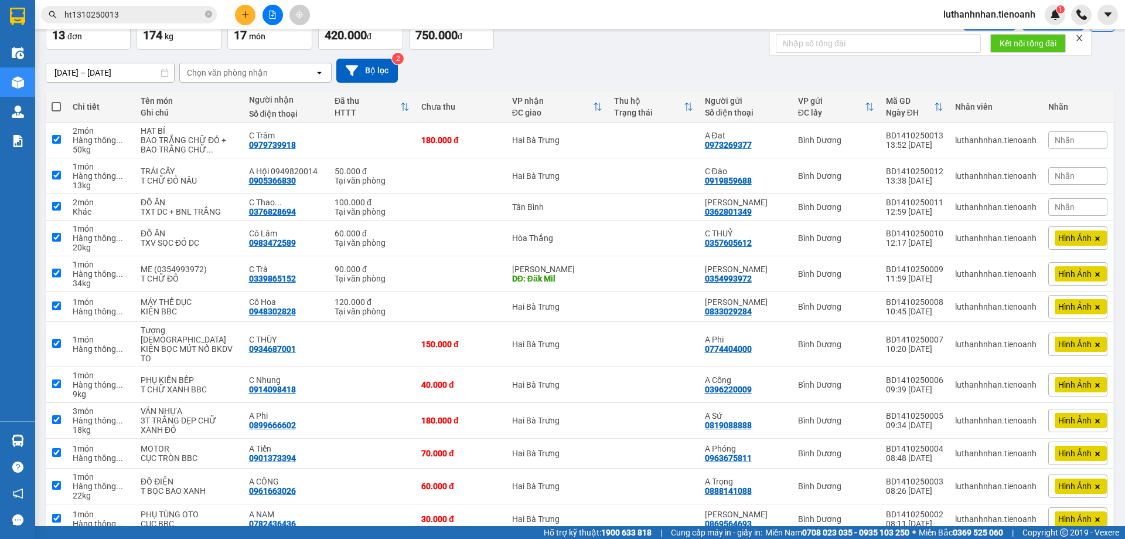
checkbox input "true"
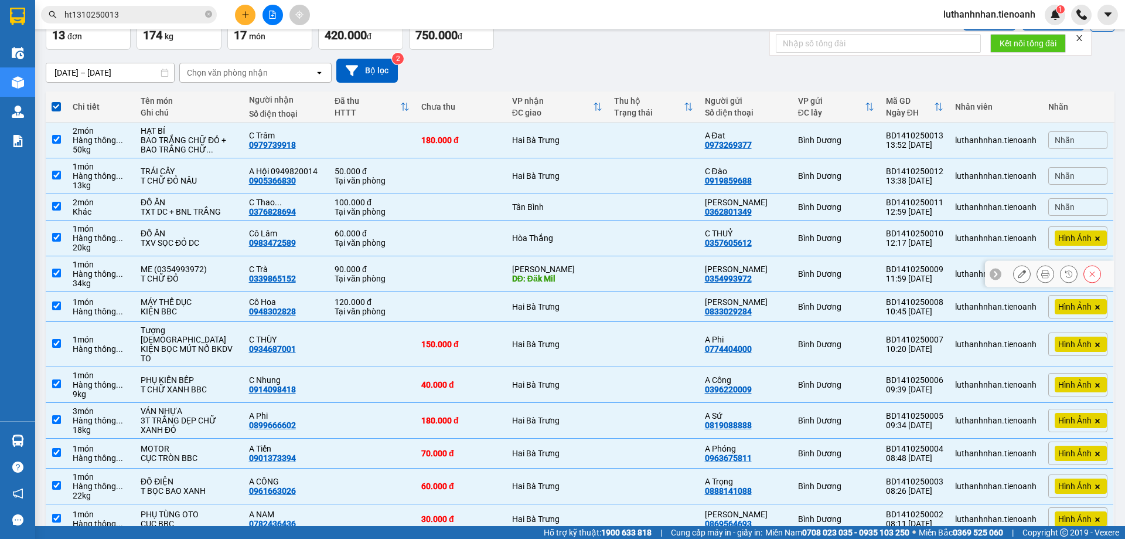
click at [416, 292] on td at bounding box center [461, 274] width 91 height 36
checkbox input "false"
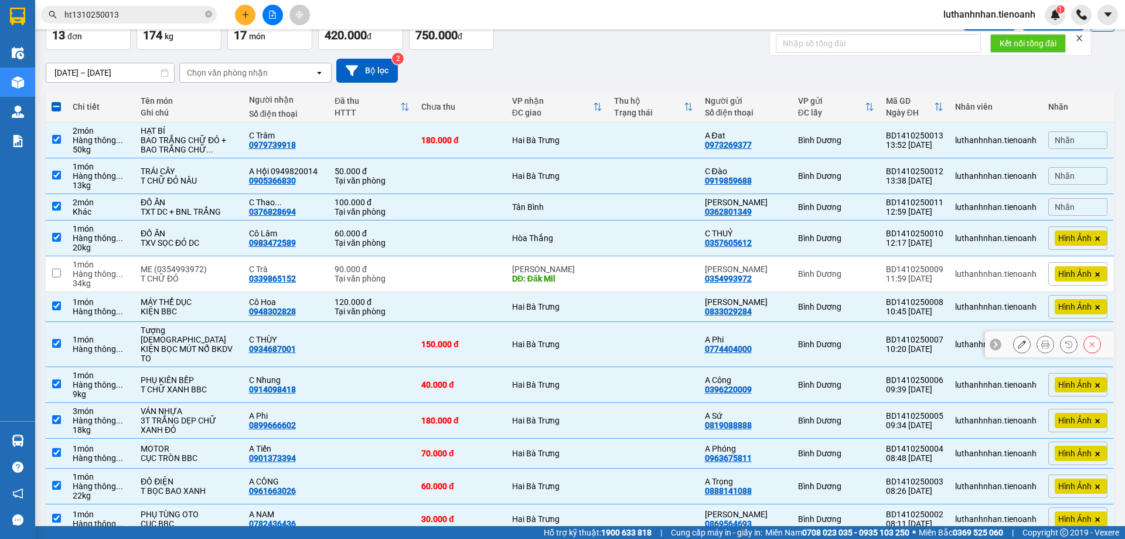
scroll to position [175, 0]
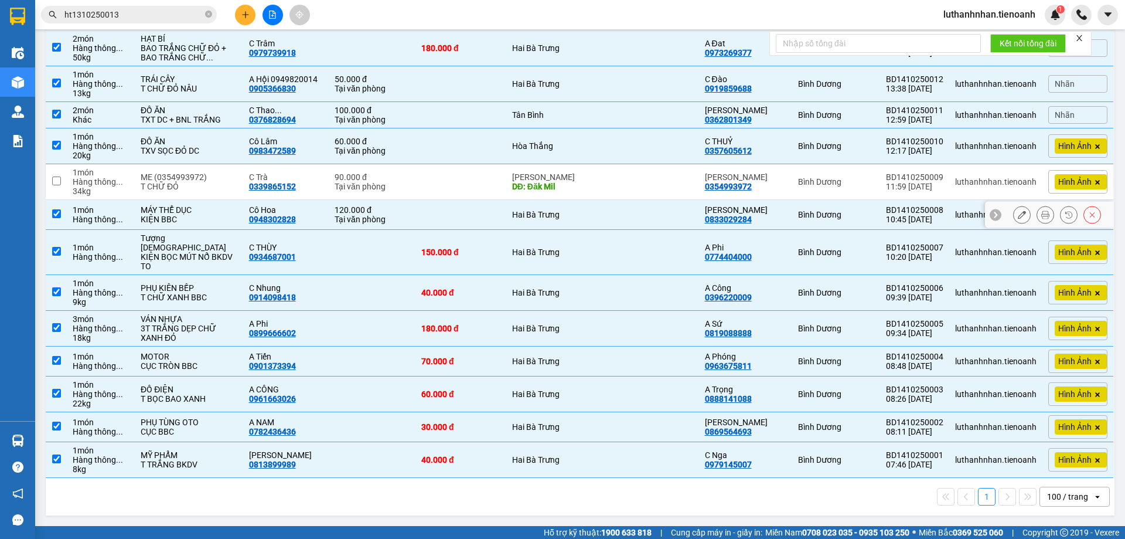
click at [340, 224] on div "Tại văn phòng" at bounding box center [372, 219] width 75 height 9
checkbox input "false"
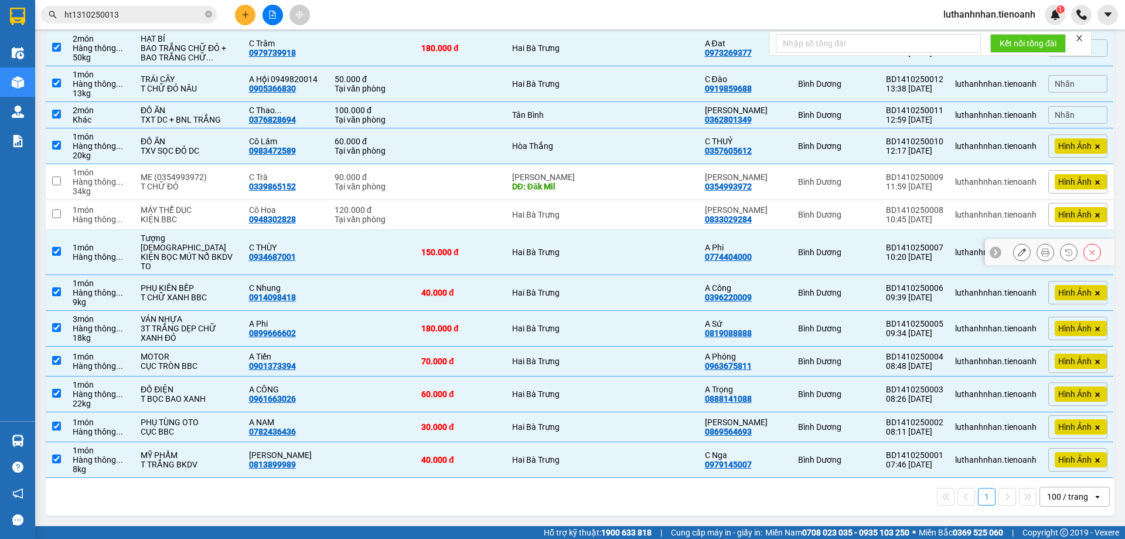
click at [402, 248] on td at bounding box center [372, 252] width 87 height 45
checkbox input "false"
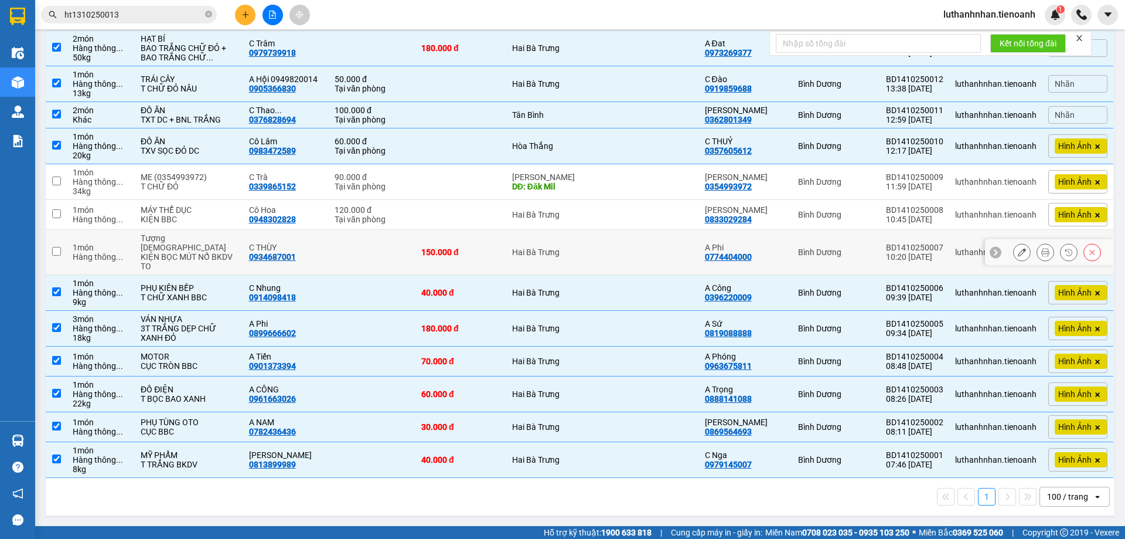
scroll to position [0, 0]
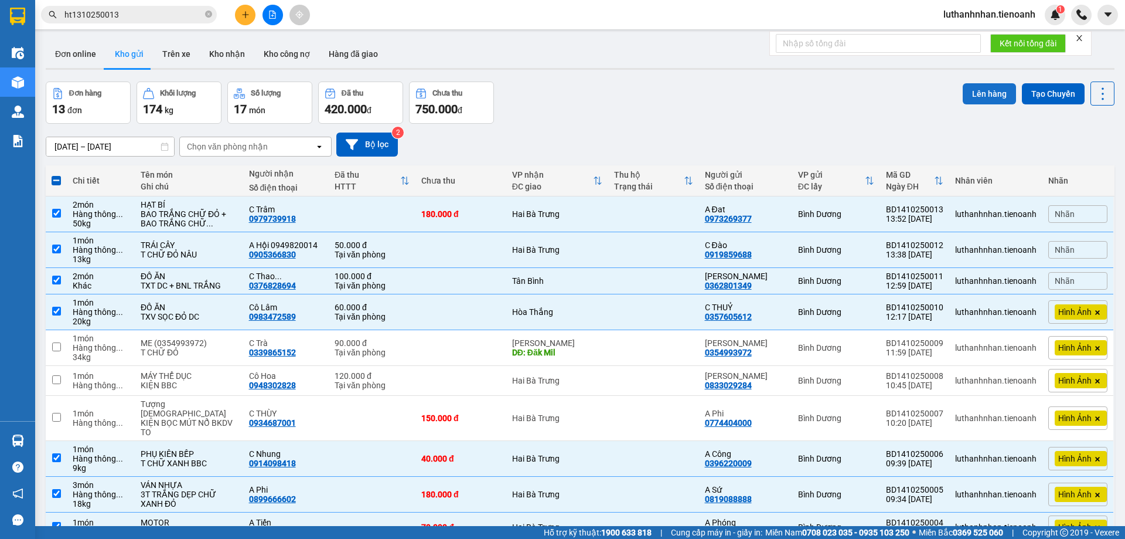
click at [983, 100] on button "Lên hàng" at bounding box center [989, 93] width 53 height 21
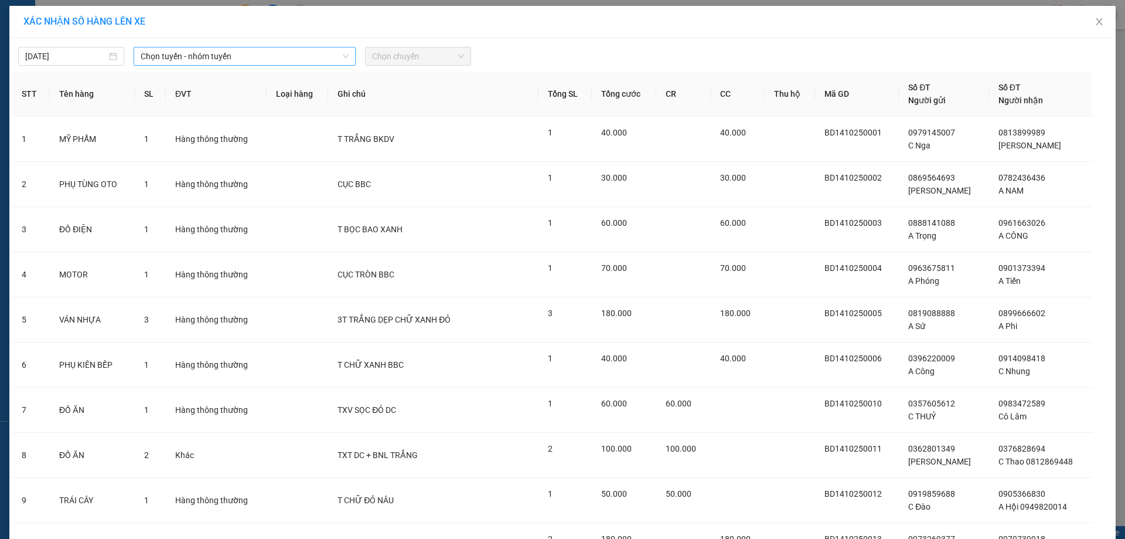
click at [233, 57] on span "Chọn tuyến - nhóm tuyến" at bounding box center [245, 56] width 208 height 18
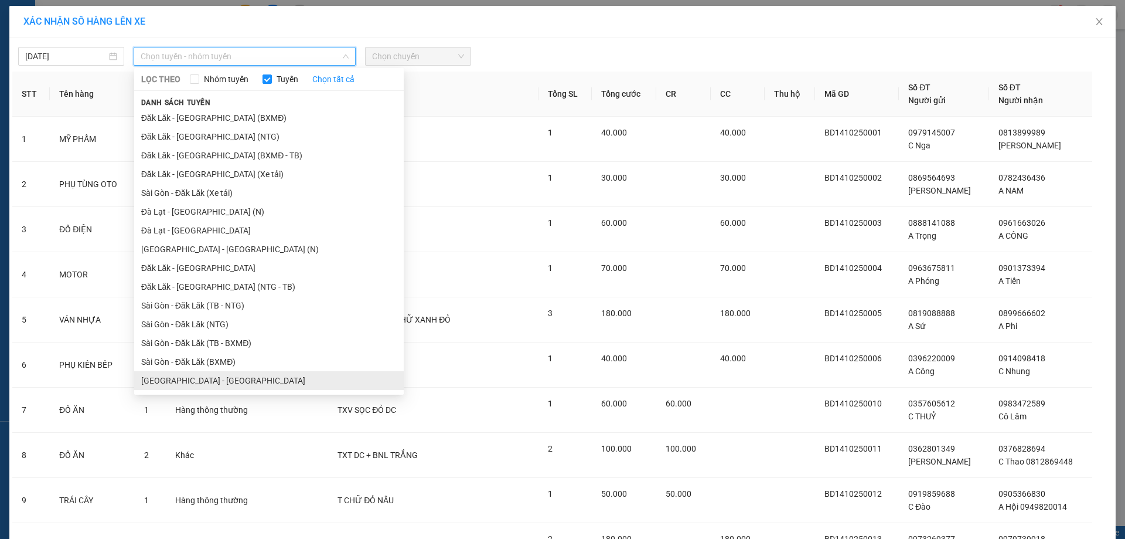
scroll to position [115, 0]
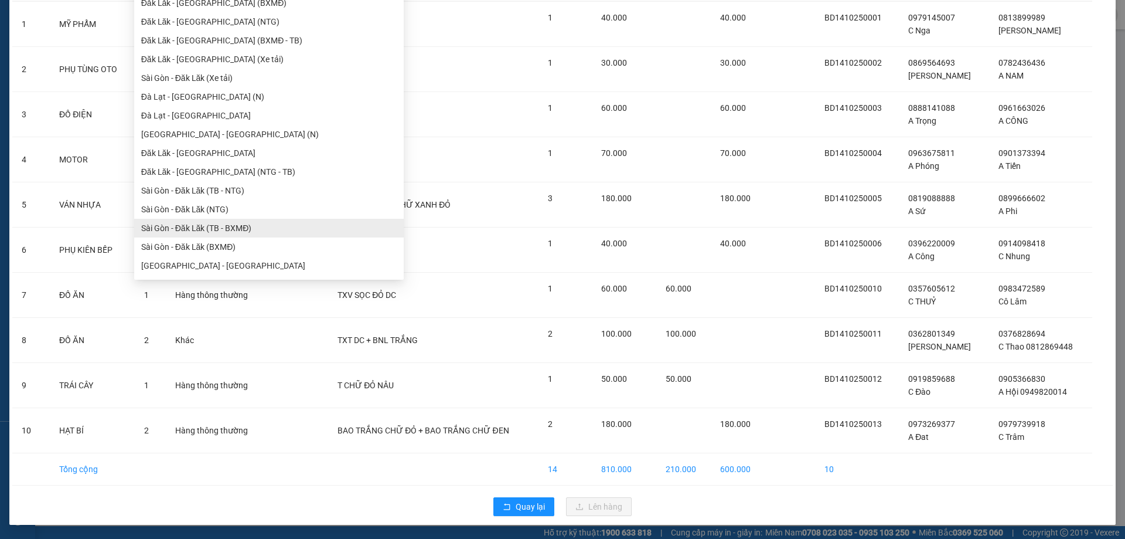
click at [236, 222] on ul "Đăk Lăk - Sài Gòn (BXMĐ) Đăk Lăk - Sài Gòn (NTG) Đăk Lăk - Sài Gòn (BXMĐ - TB) …" at bounding box center [269, 134] width 270 height 281
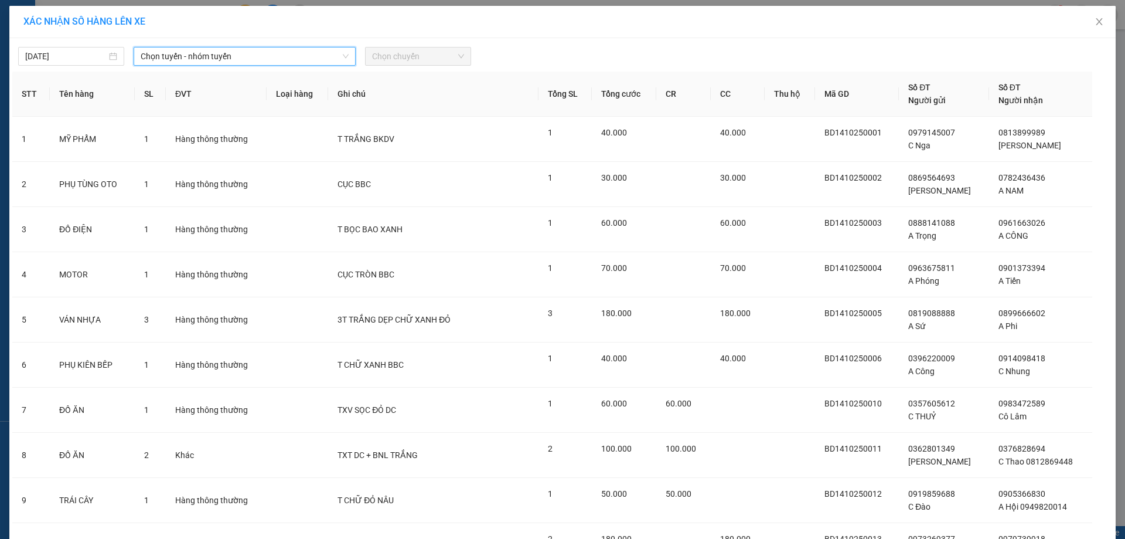
click at [412, 55] on span "Chọn chuyến" at bounding box center [418, 56] width 92 height 18
click at [255, 56] on span "Chọn tuyến - nhóm tuyến" at bounding box center [245, 56] width 208 height 18
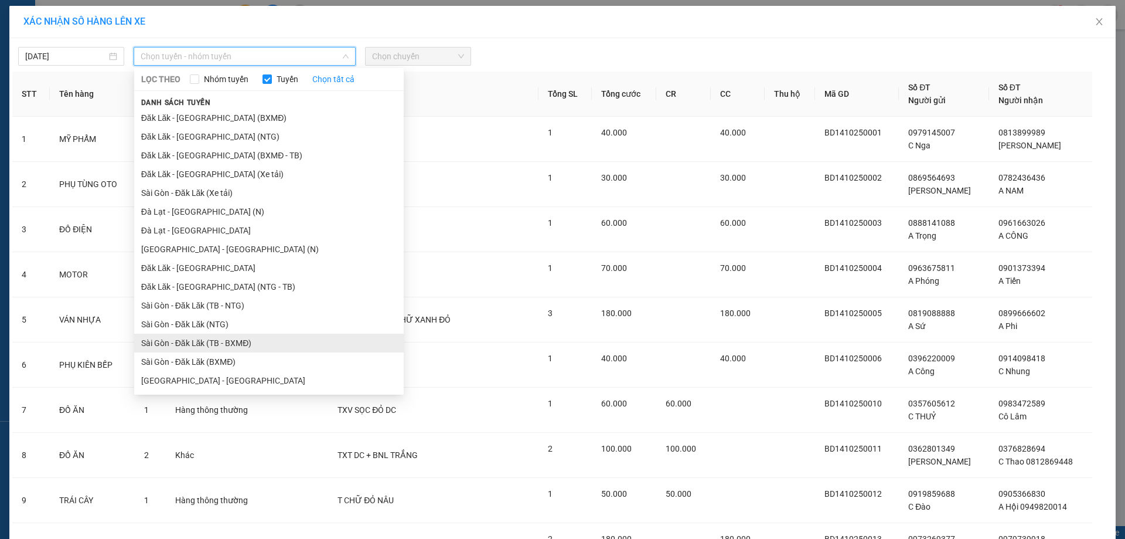
click at [243, 345] on li "Sài Gòn - Đăk Lăk (TB - BXMĐ)" at bounding box center [269, 343] width 270 height 19
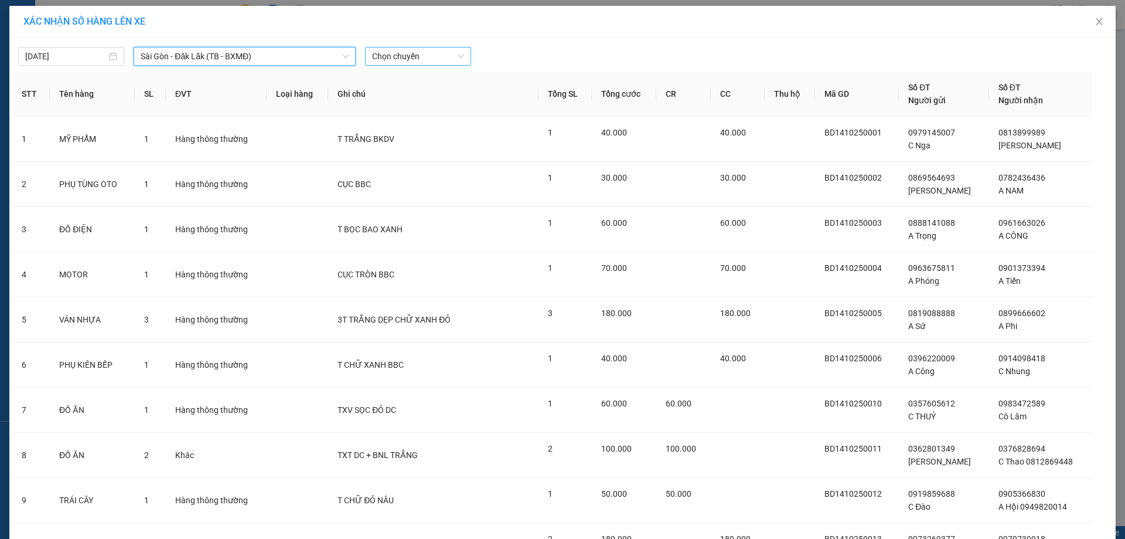
click at [385, 56] on span "Chọn chuyến" at bounding box center [418, 56] width 92 height 18
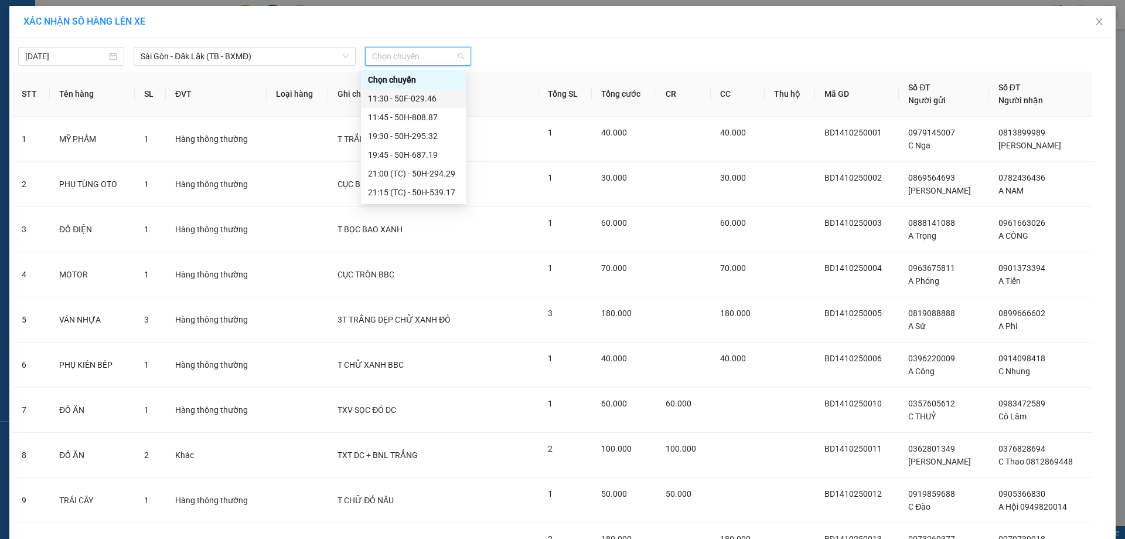
click at [422, 97] on div "11:30 - 50F-029.46" at bounding box center [413, 98] width 91 height 13
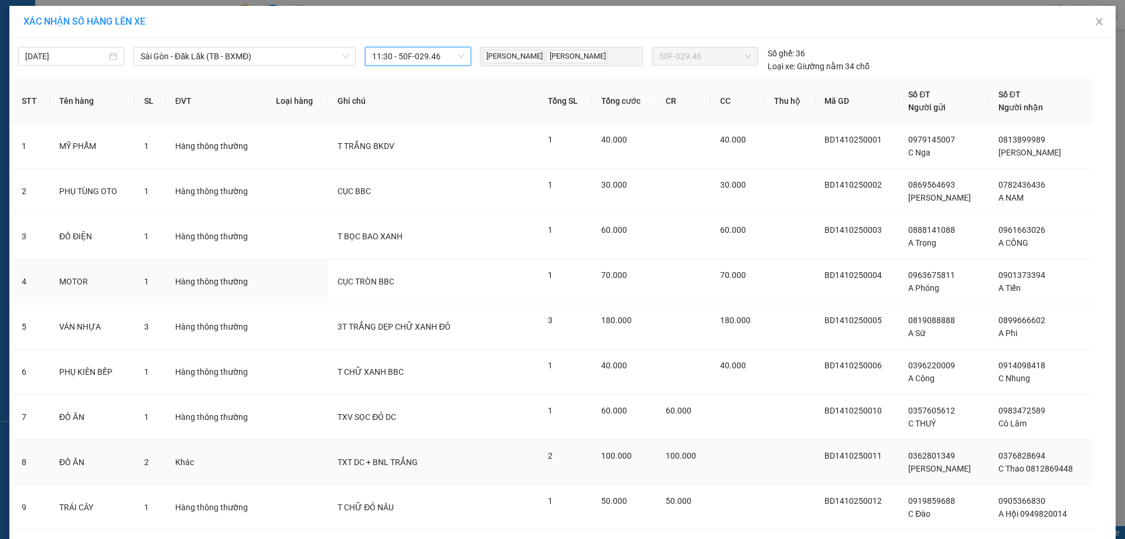
scroll to position [122, 0]
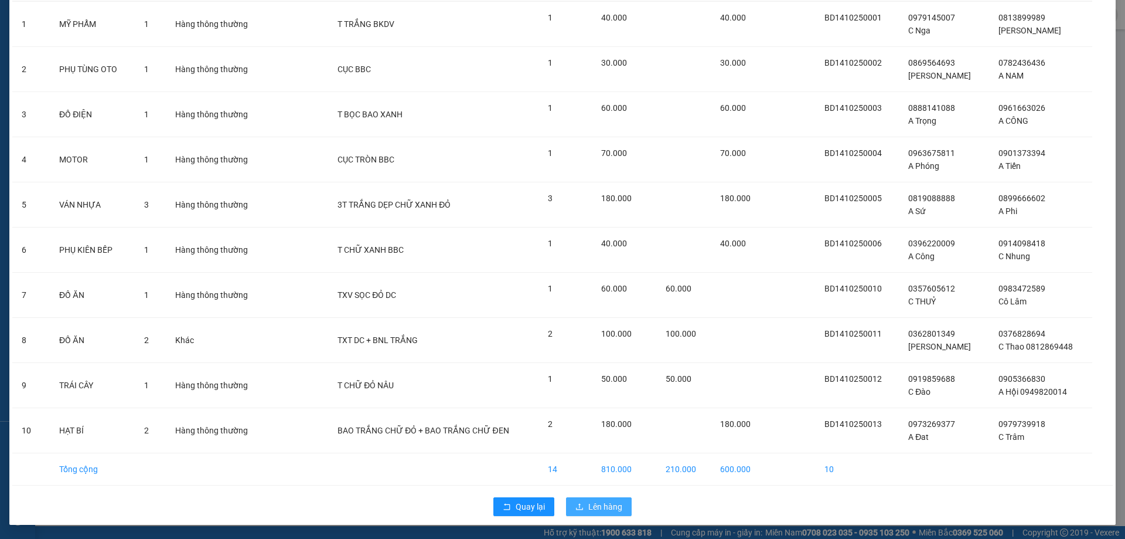
click at [603, 508] on span "Lên hàng" at bounding box center [606, 506] width 34 height 13
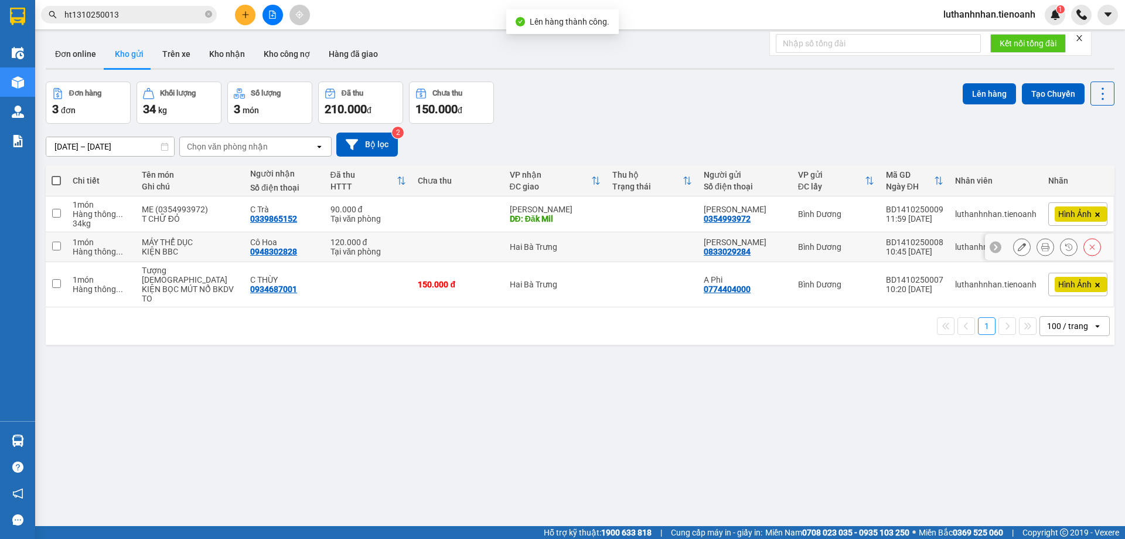
click at [429, 249] on td at bounding box center [457, 247] width 91 height 30
checkbox input "true"
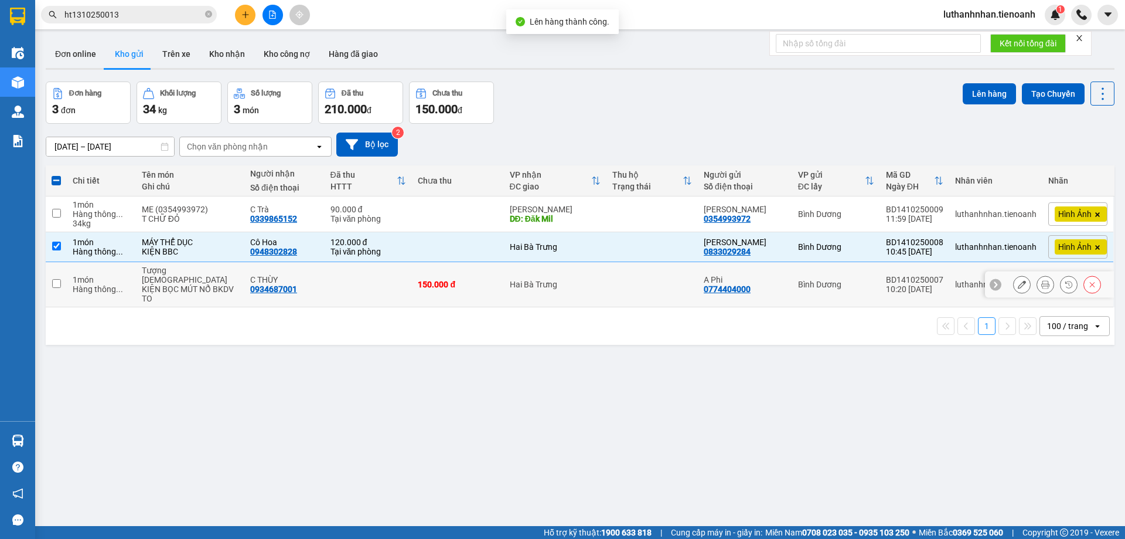
click at [447, 283] on div "150.000 đ" at bounding box center [458, 284] width 80 height 9
checkbox input "true"
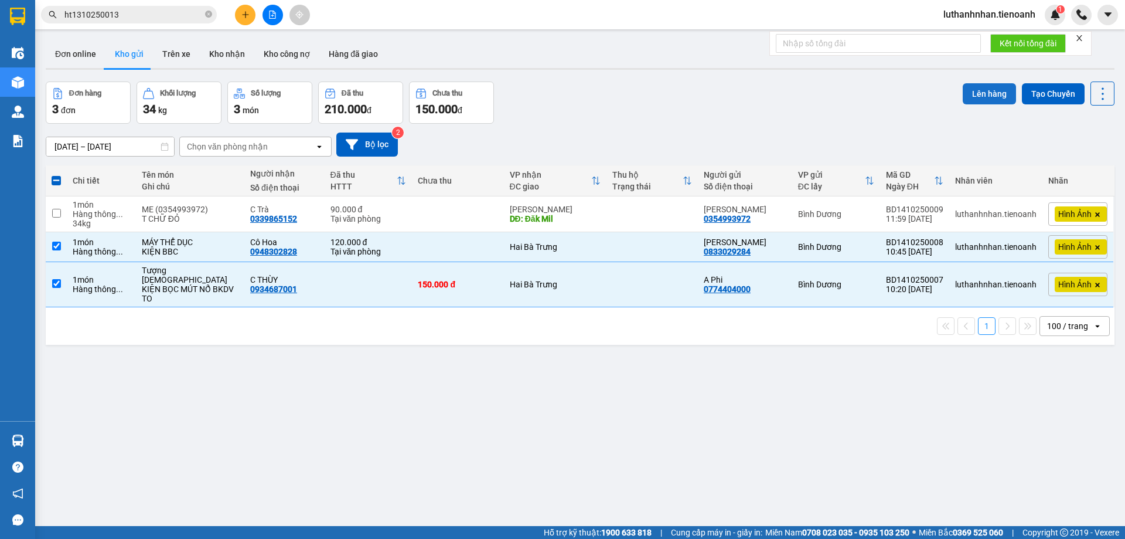
click at [977, 98] on button "Lên hàng" at bounding box center [989, 93] width 53 height 21
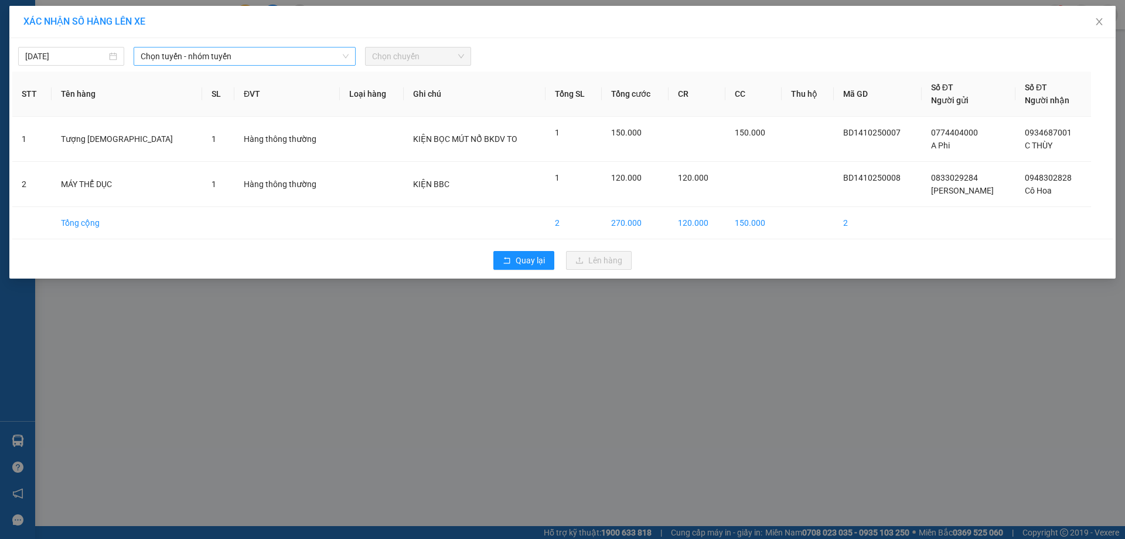
click at [239, 55] on span "Chọn tuyến - nhóm tuyến" at bounding box center [245, 56] width 208 height 18
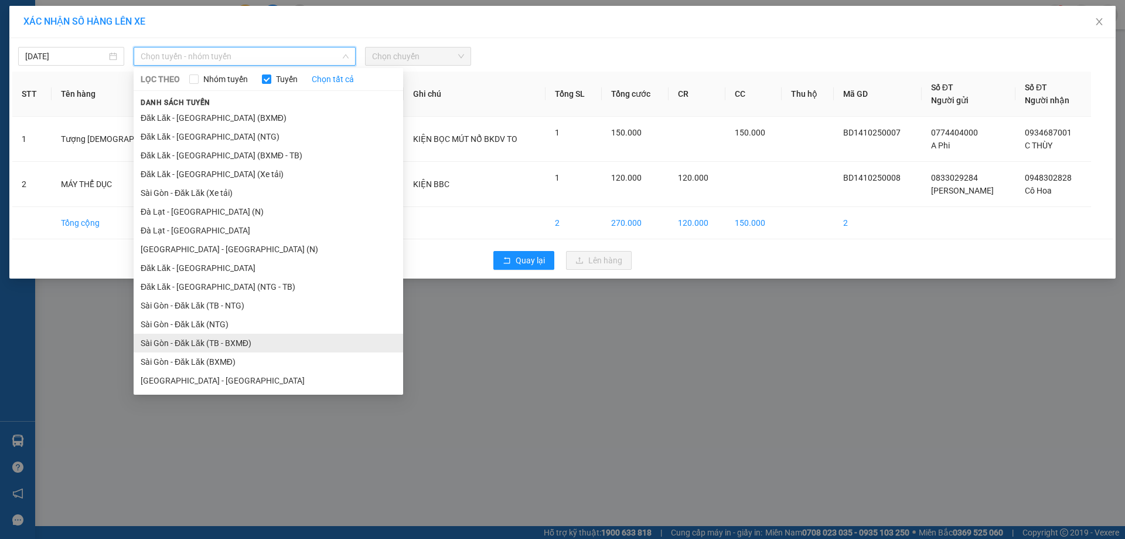
click at [253, 339] on li "Sài Gòn - Đăk Lăk (TB - BXMĐ)" at bounding box center [269, 343] width 270 height 19
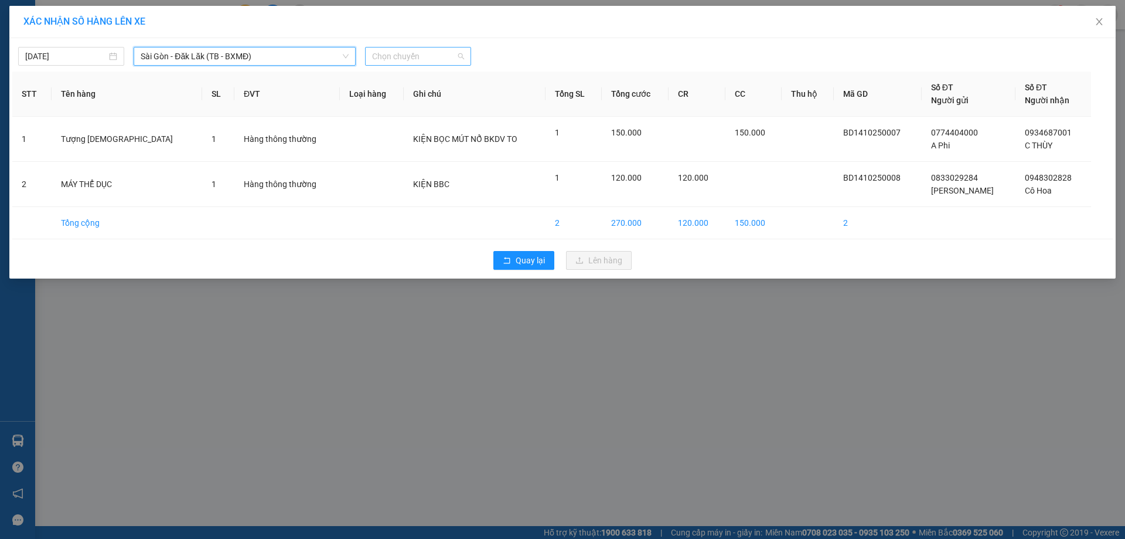
click at [407, 58] on span "Chọn chuyến" at bounding box center [418, 56] width 92 height 18
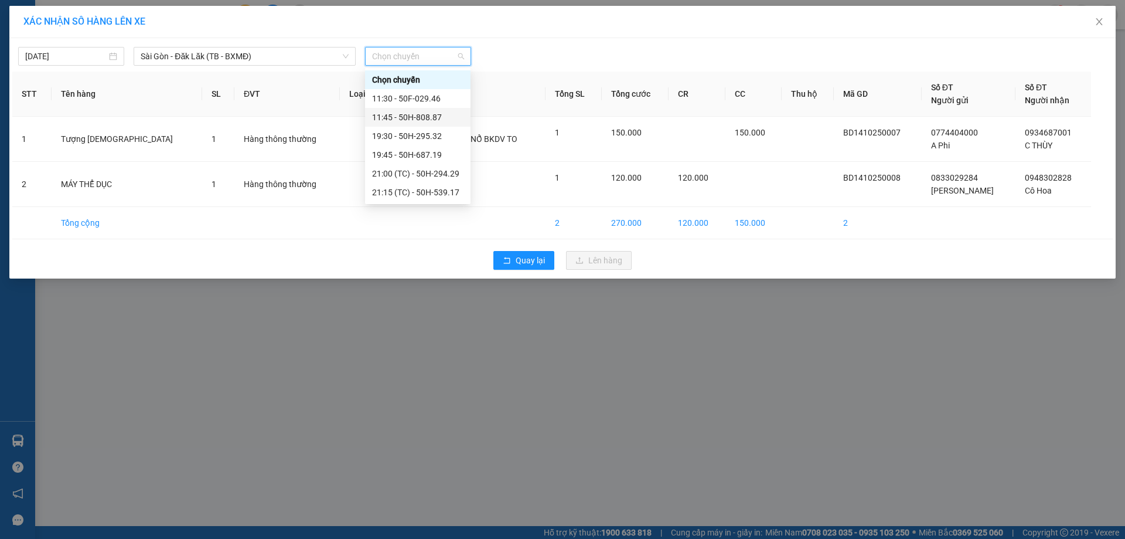
click at [424, 113] on div "11:45 - 50H-808.87" at bounding box center [417, 117] width 91 height 13
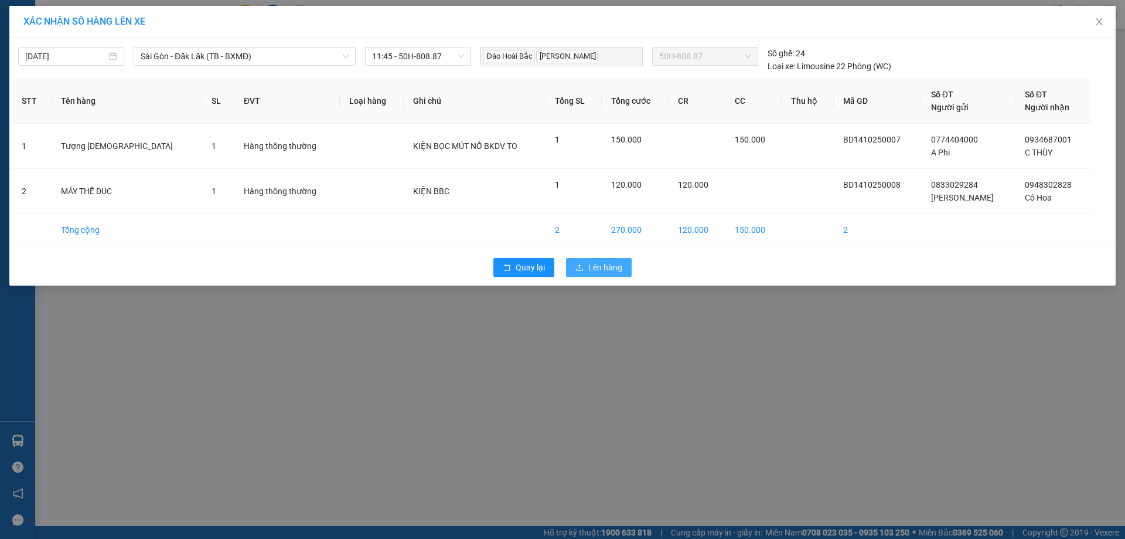
click at [587, 267] on button "Lên hàng" at bounding box center [599, 267] width 66 height 19
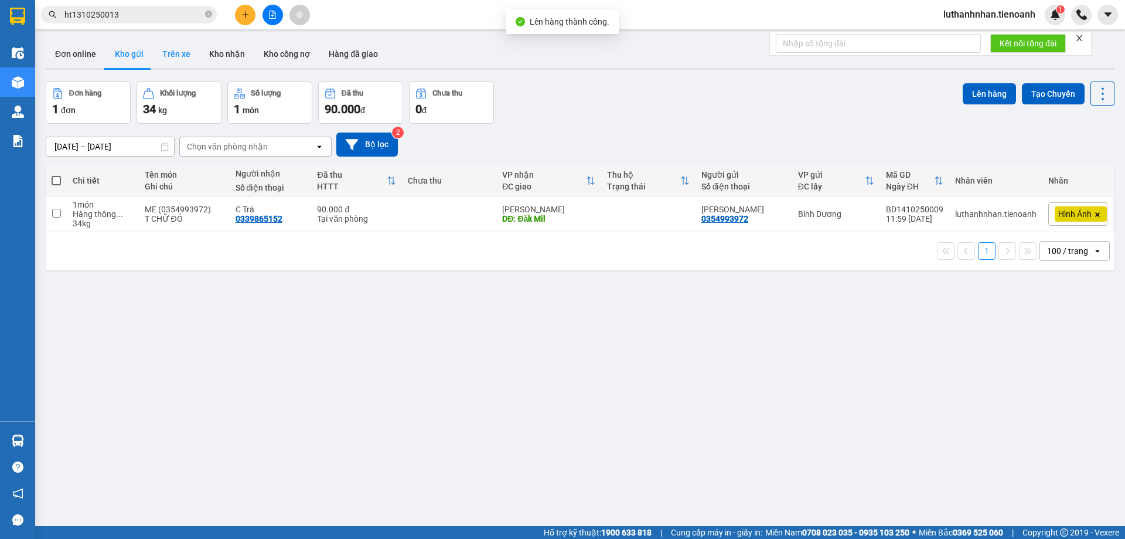
click at [166, 55] on button "Trên xe" at bounding box center [176, 54] width 47 height 28
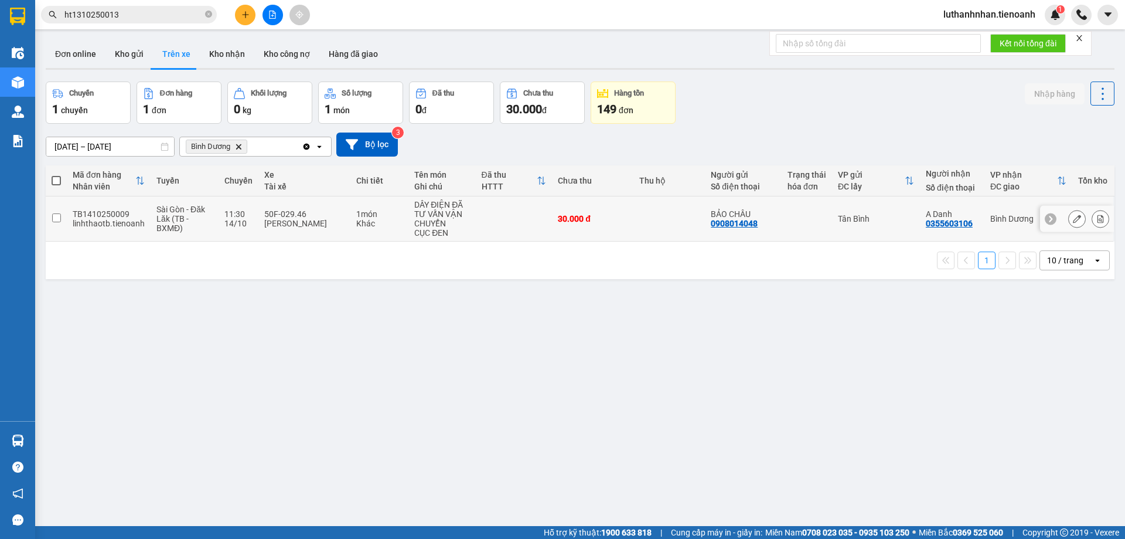
click at [356, 215] on div "1 món" at bounding box center [379, 213] width 46 height 9
checkbox input "true"
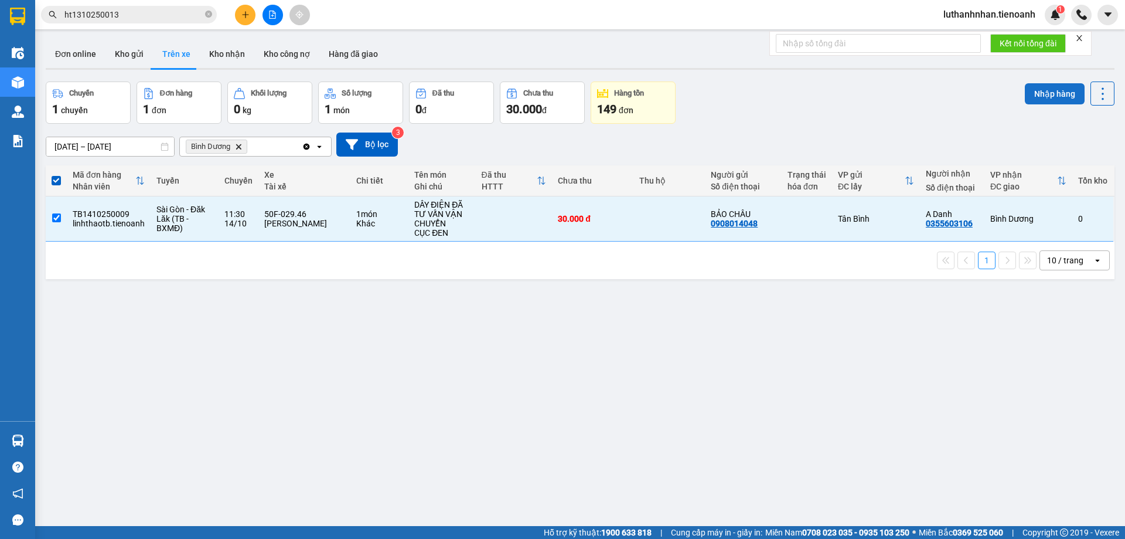
click at [1042, 93] on button "Nhập hàng" at bounding box center [1055, 93] width 60 height 21
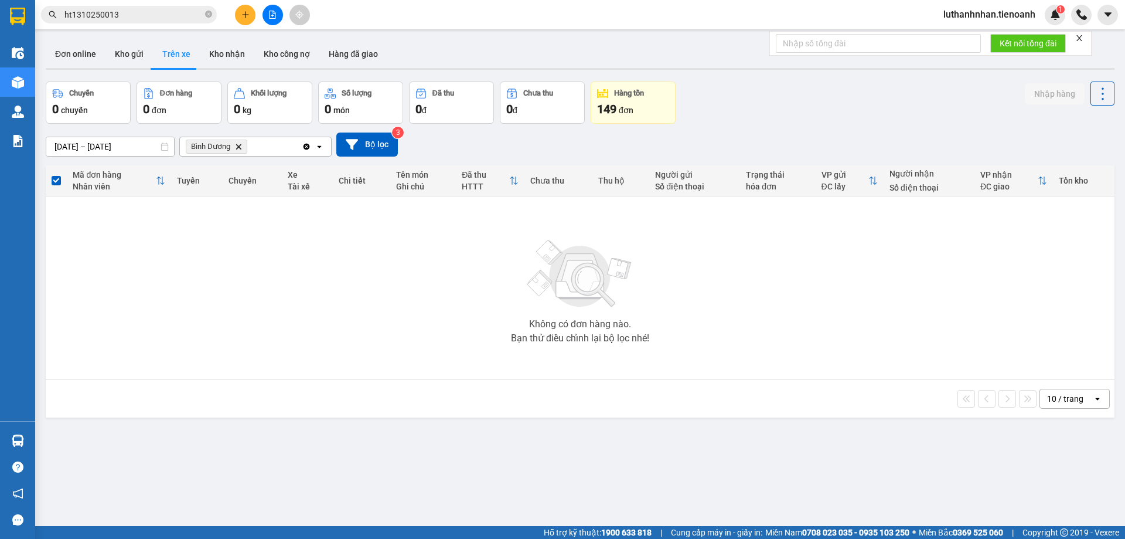
click at [239, 149] on icon "Delete" at bounding box center [238, 146] width 7 height 7
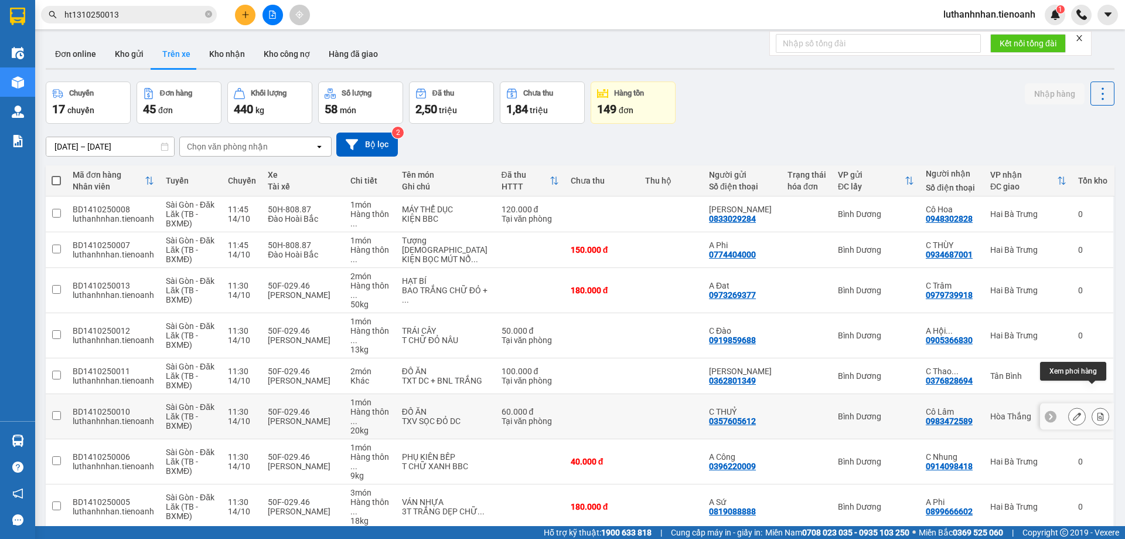
click at [1097, 412] on icon at bounding box center [1101, 416] width 8 height 8
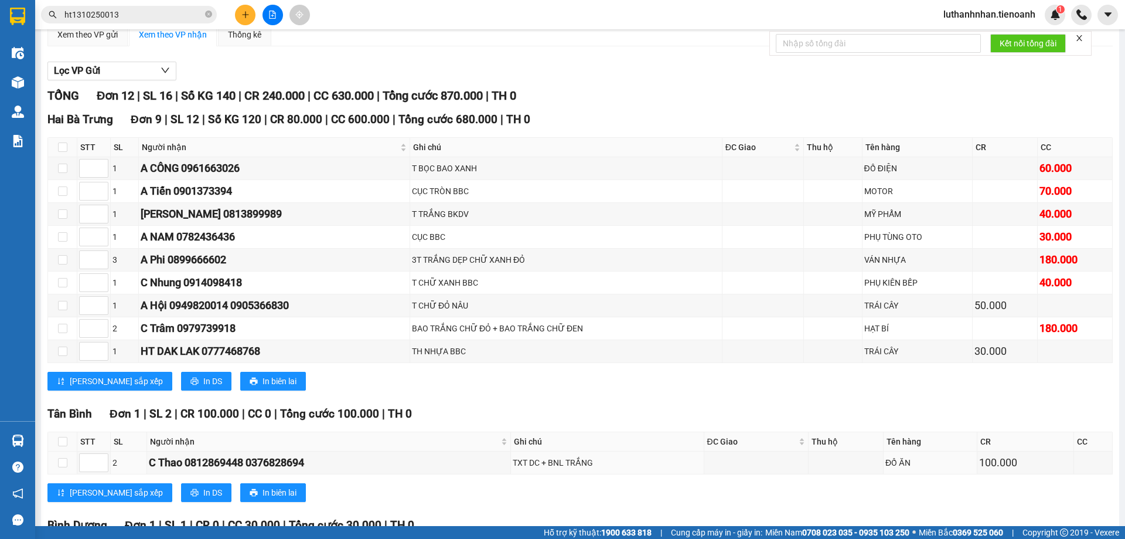
scroll to position [293, 0]
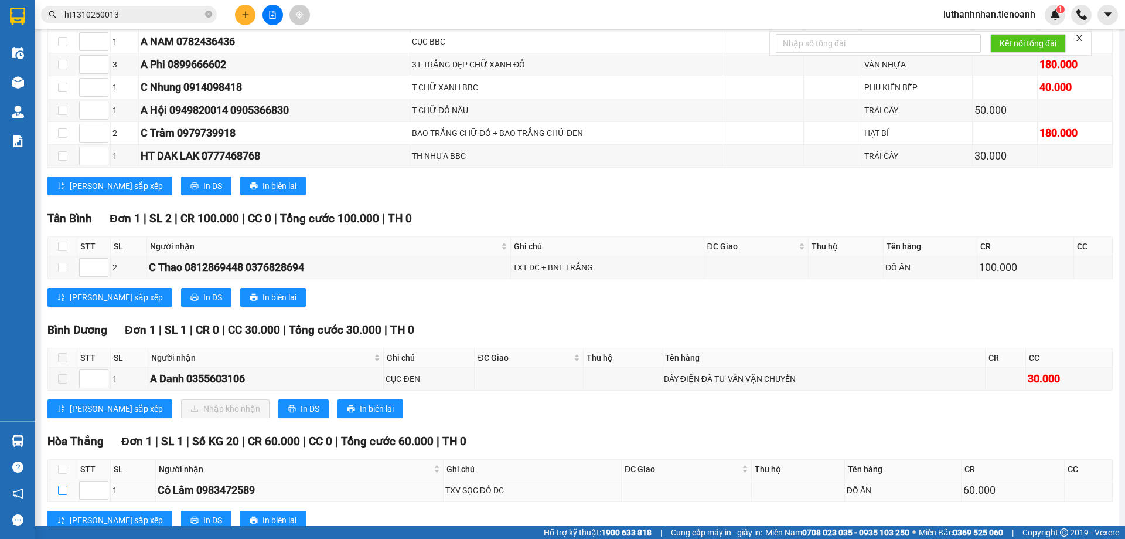
click at [64, 491] on input "checkbox" at bounding box center [62, 489] width 9 height 9
checkbox input "true"
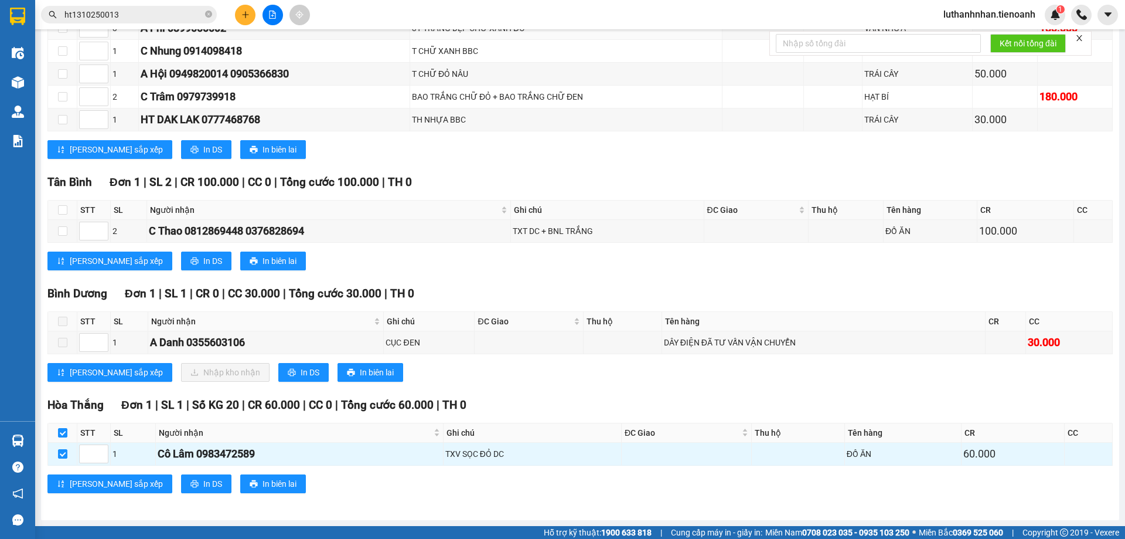
scroll to position [0, 0]
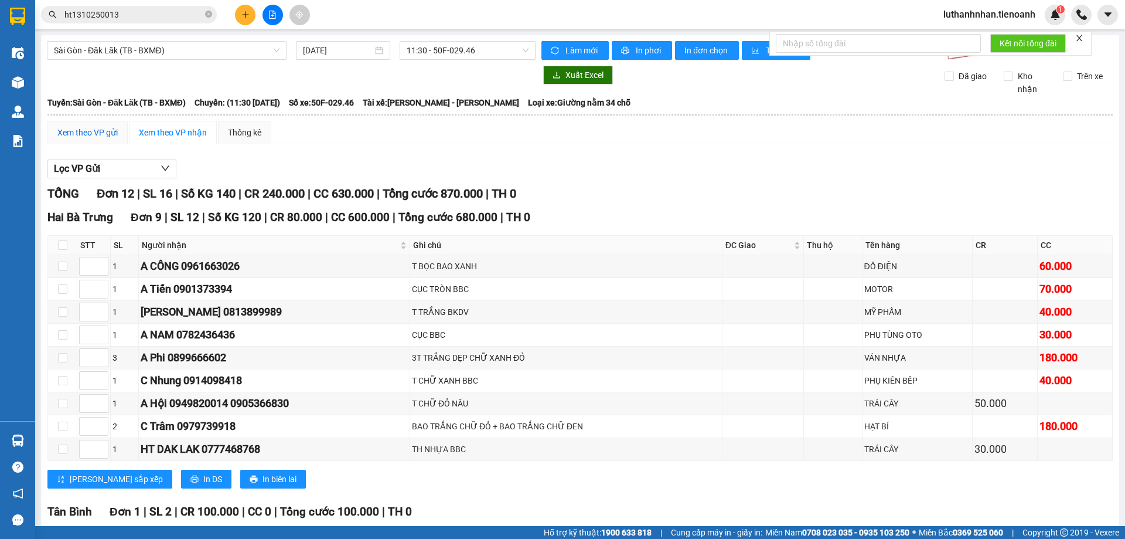
click at [86, 132] on div "Xem theo VP gửi" at bounding box center [87, 132] width 60 height 13
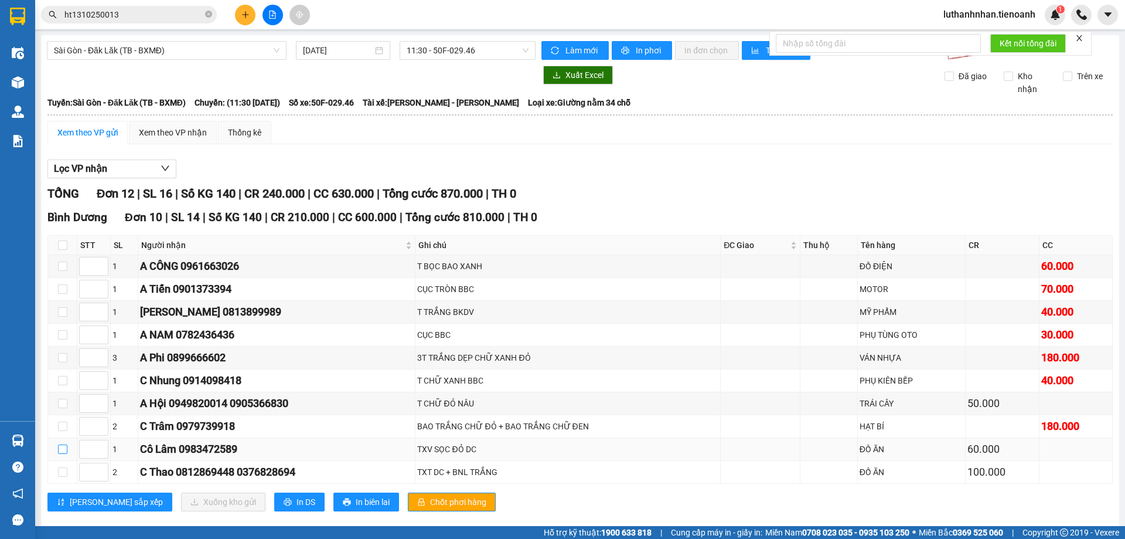
click at [65, 446] on input "checkbox" at bounding box center [62, 448] width 9 height 9
checkbox input "true"
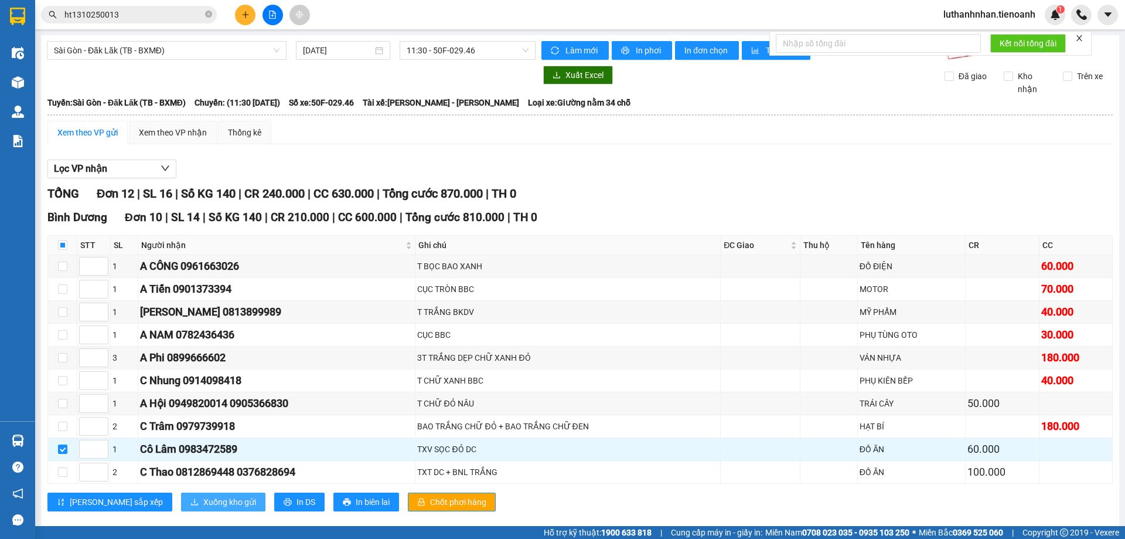
click at [203, 507] on span "Xuống kho gửi" at bounding box center [229, 501] width 53 height 13
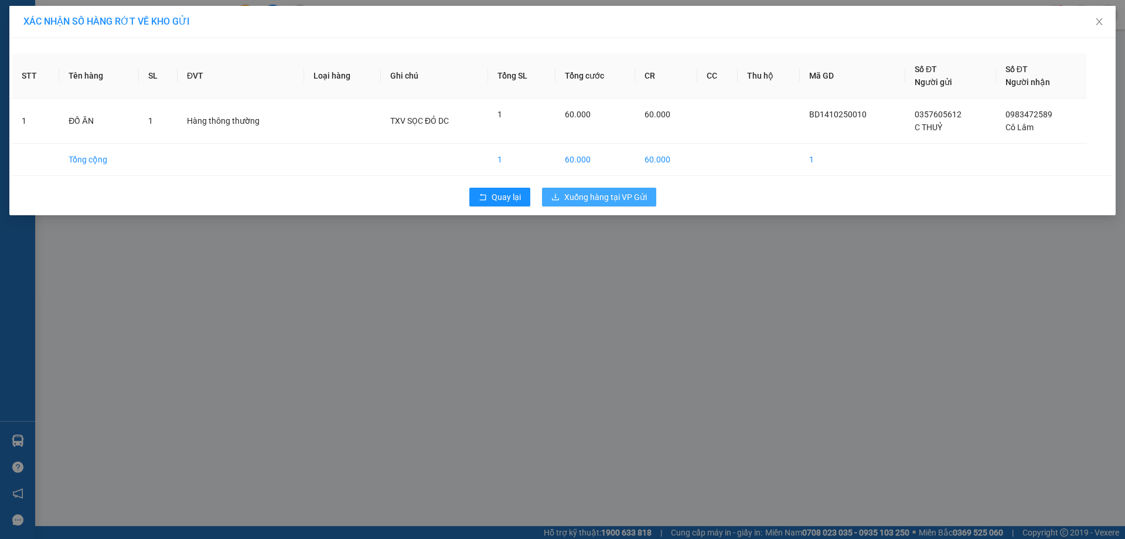
click at [589, 199] on span "Xuống hàng tại VP Gửi" at bounding box center [606, 197] width 83 height 13
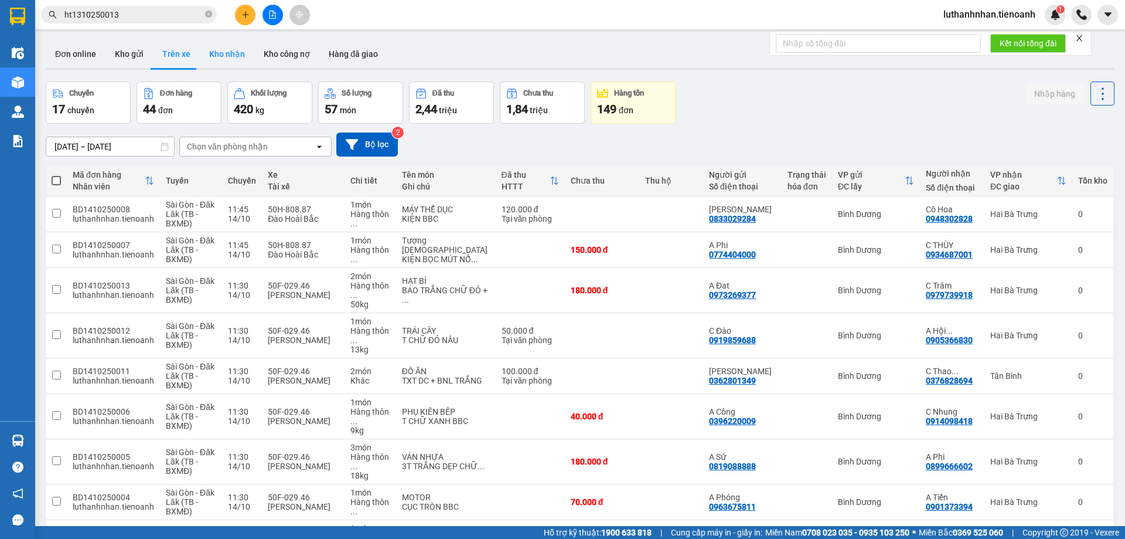
click at [229, 55] on button "Kho nhận" at bounding box center [227, 54] width 55 height 28
type input "30/09/2025 – 14/10/2025"
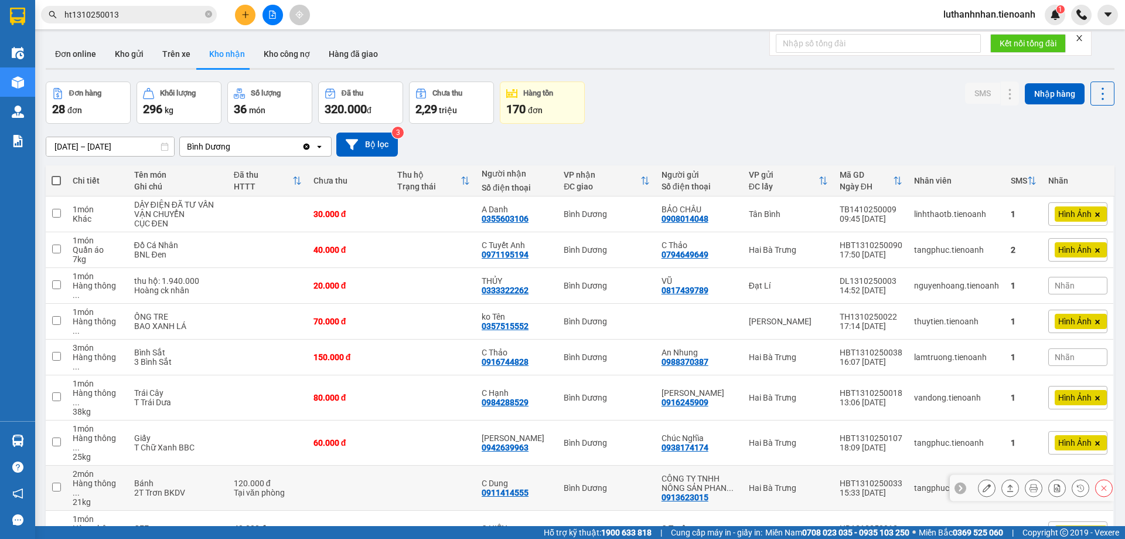
click at [1006, 484] on icon at bounding box center [1010, 488] width 8 height 8
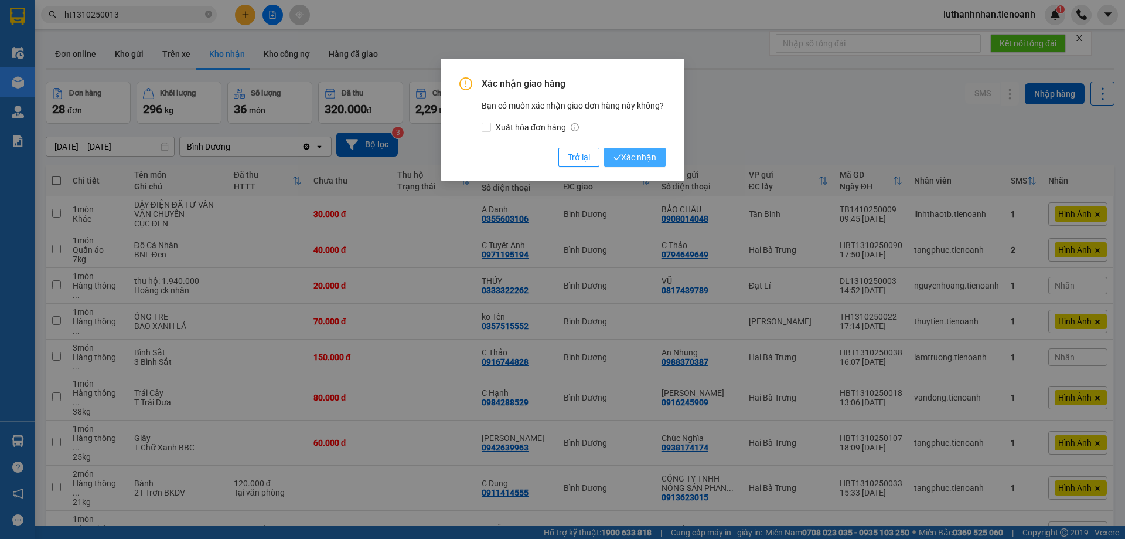
click at [638, 149] on button "Xác nhận" at bounding box center [635, 157] width 62 height 19
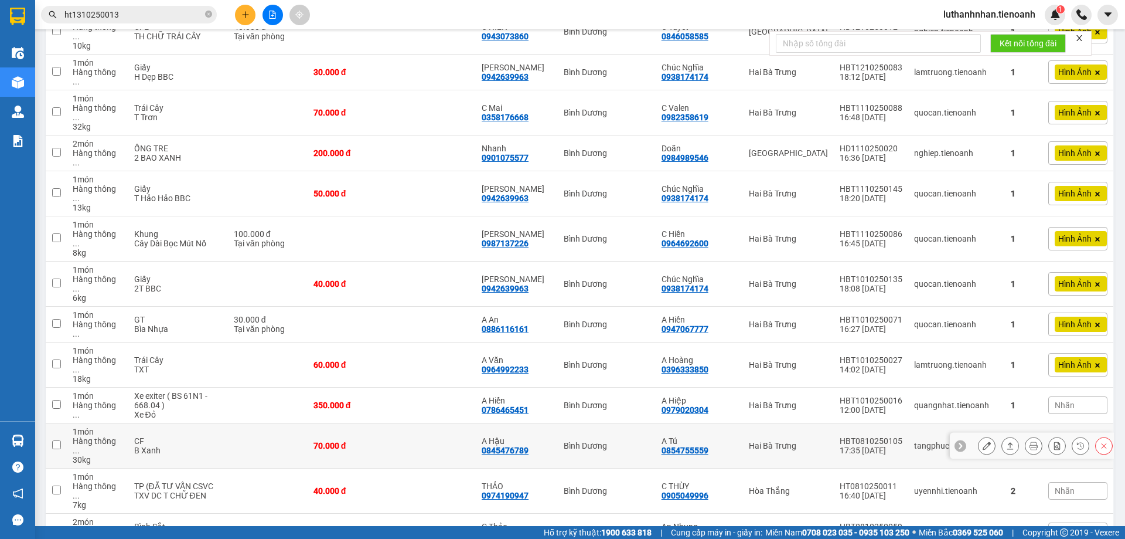
scroll to position [358, 0]
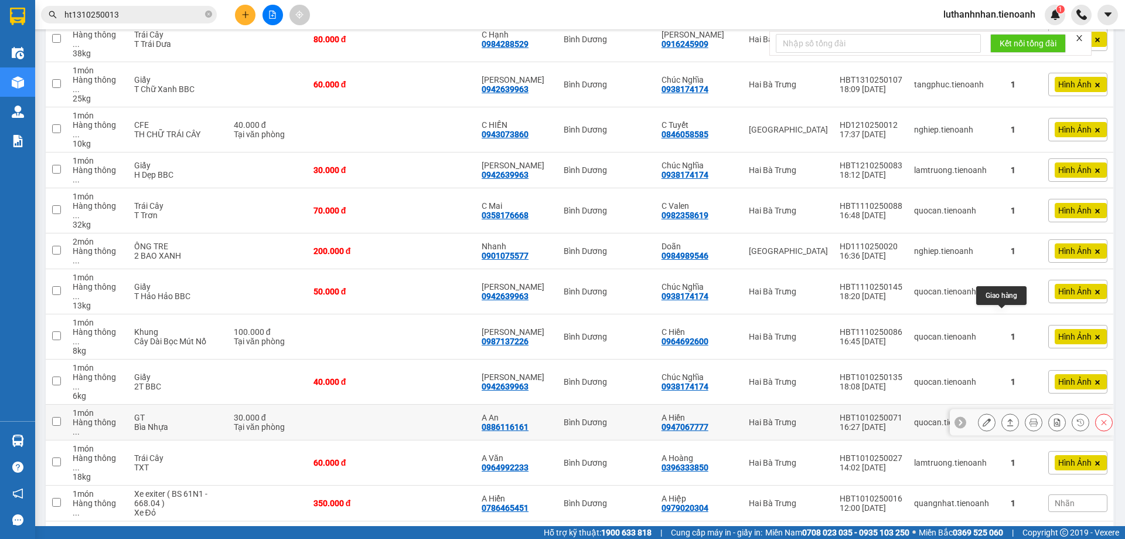
click at [1006, 418] on icon at bounding box center [1010, 422] width 8 height 8
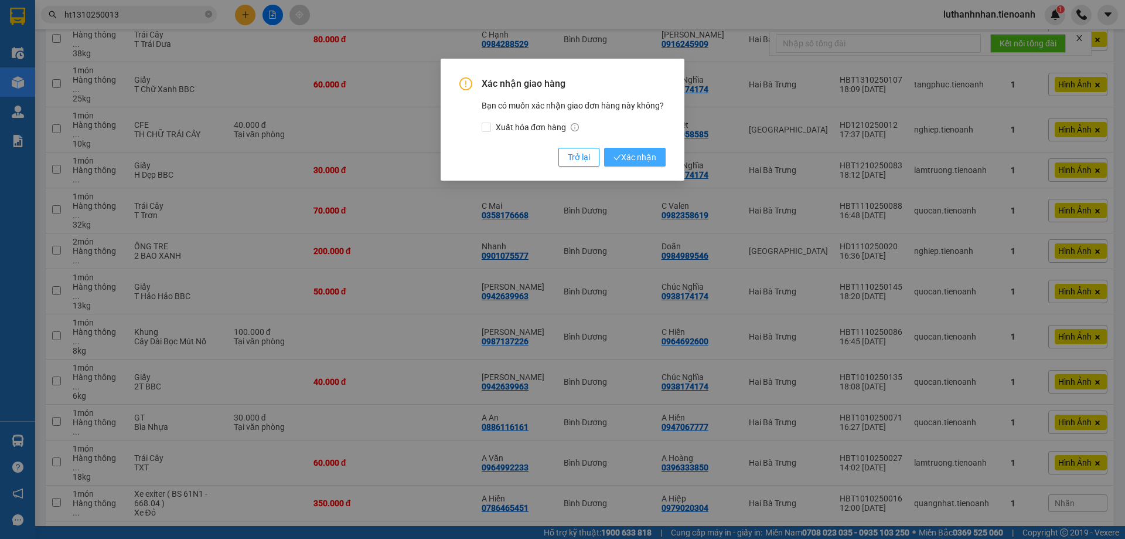
click at [651, 157] on span "Xác nhận" at bounding box center [635, 157] width 43 height 13
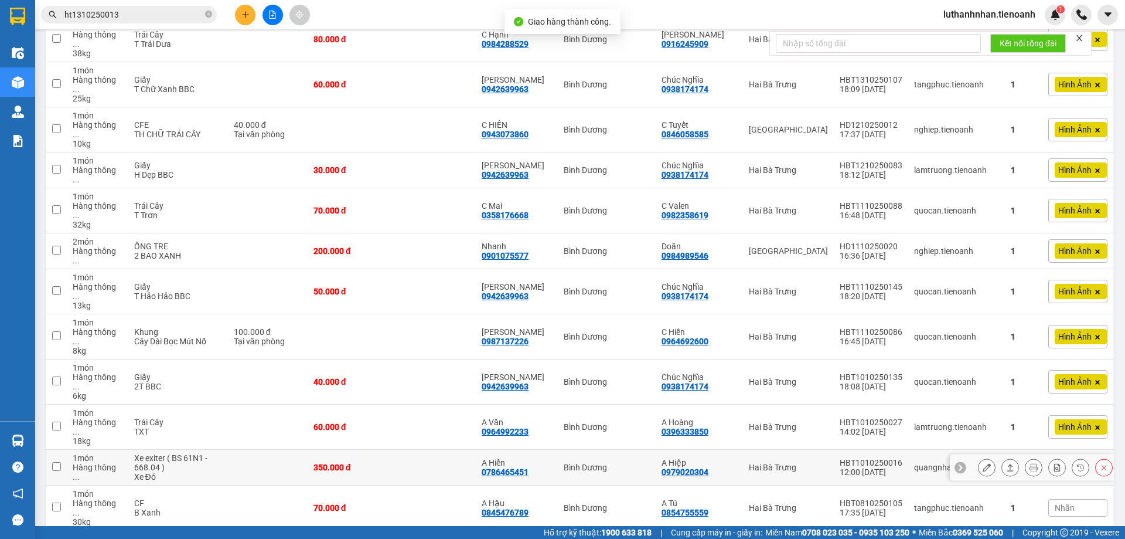
scroll to position [621, 0]
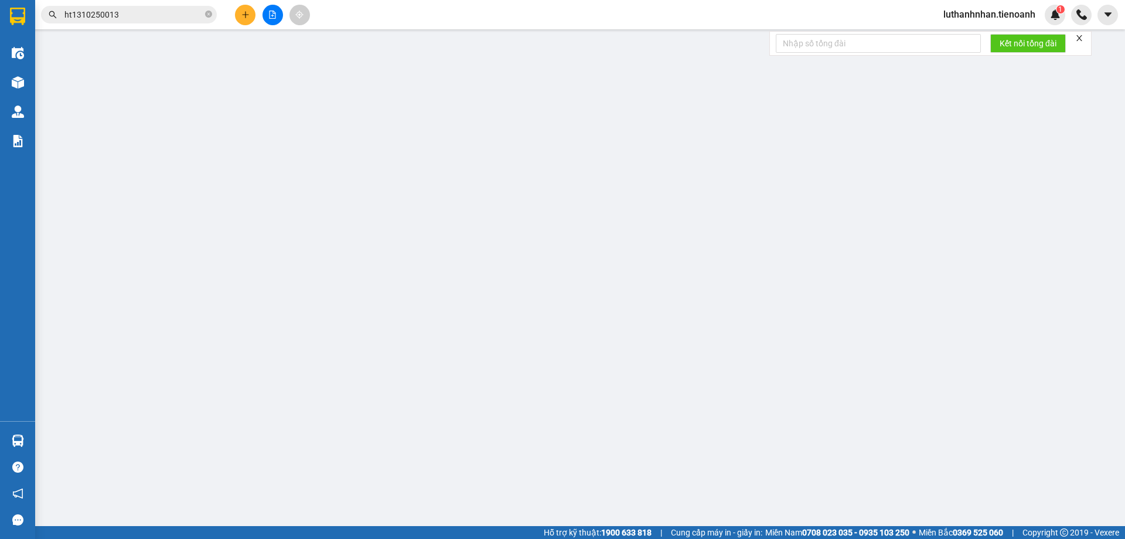
type input "0988639629"
type input "HÙNG"
type input "0936735393"
type input "HẢI"
type input "0988639626 số đúng"
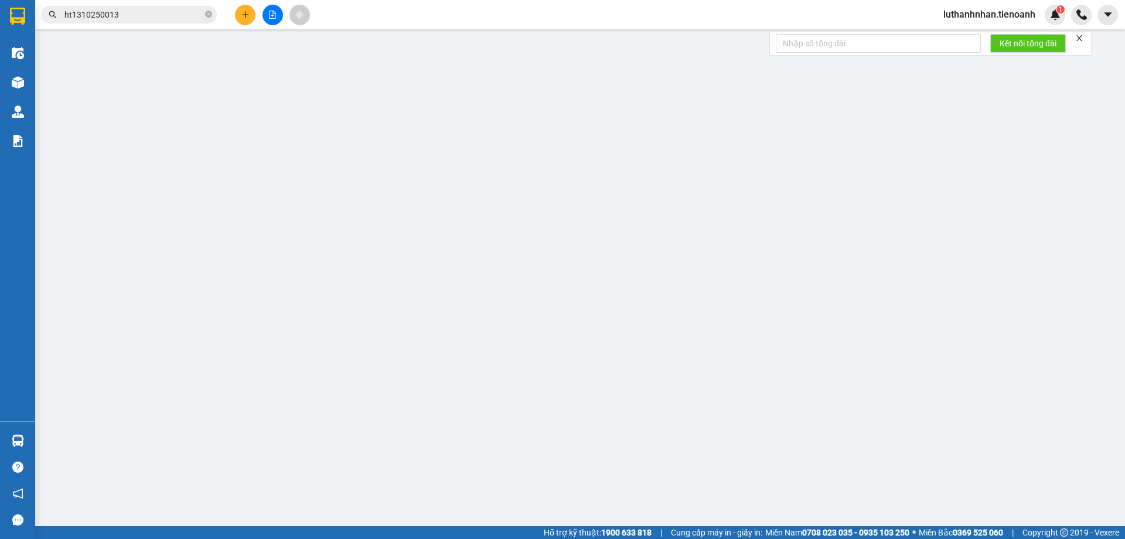
type input "0"
type input "300.000"
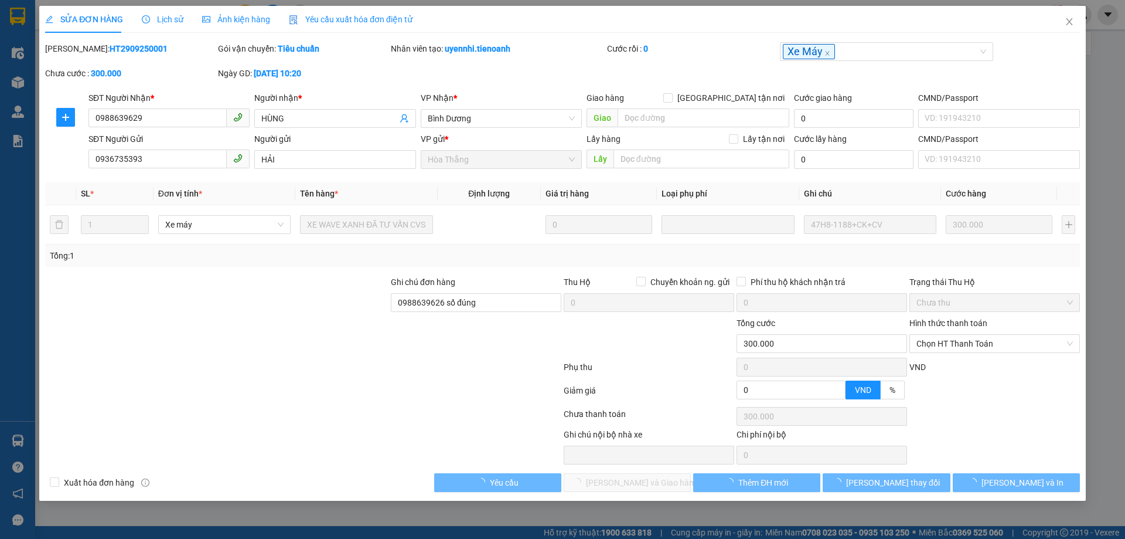
click at [169, 20] on span "Lịch sử" at bounding box center [163, 19] width 42 height 9
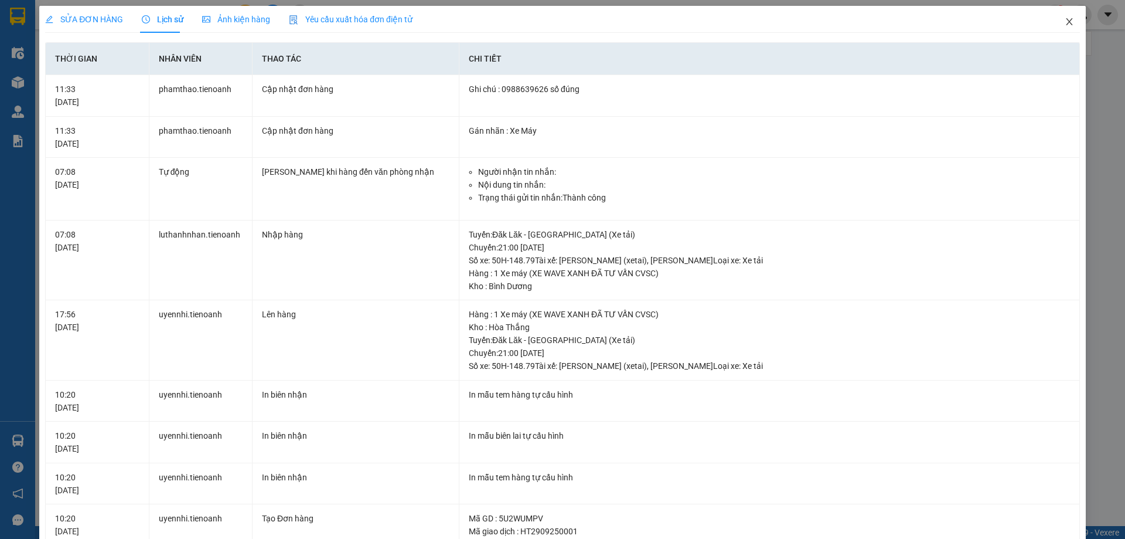
click at [1065, 22] on icon "close" at bounding box center [1069, 21] width 9 height 9
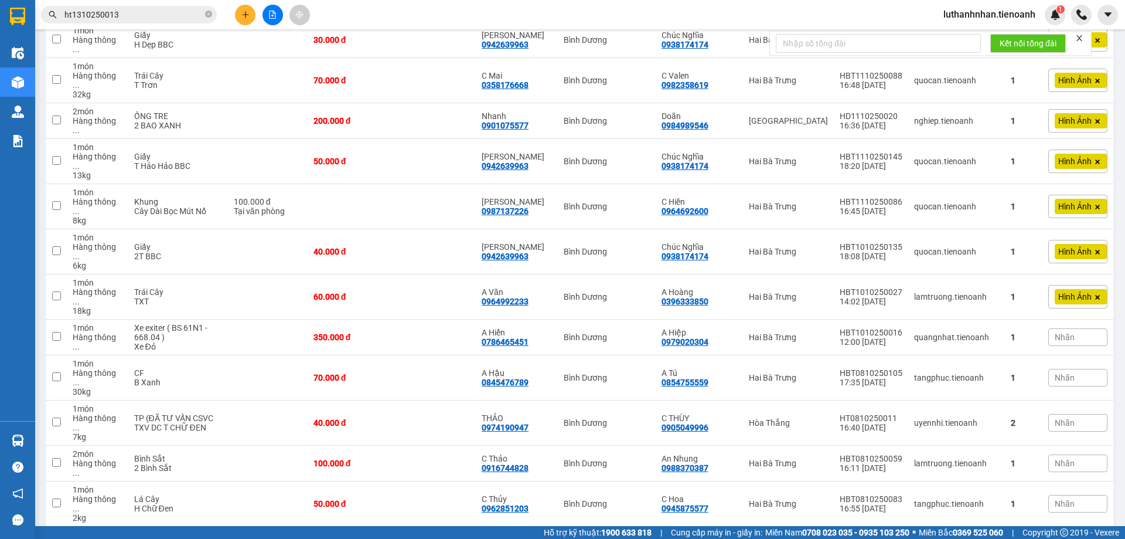
scroll to position [586, 0]
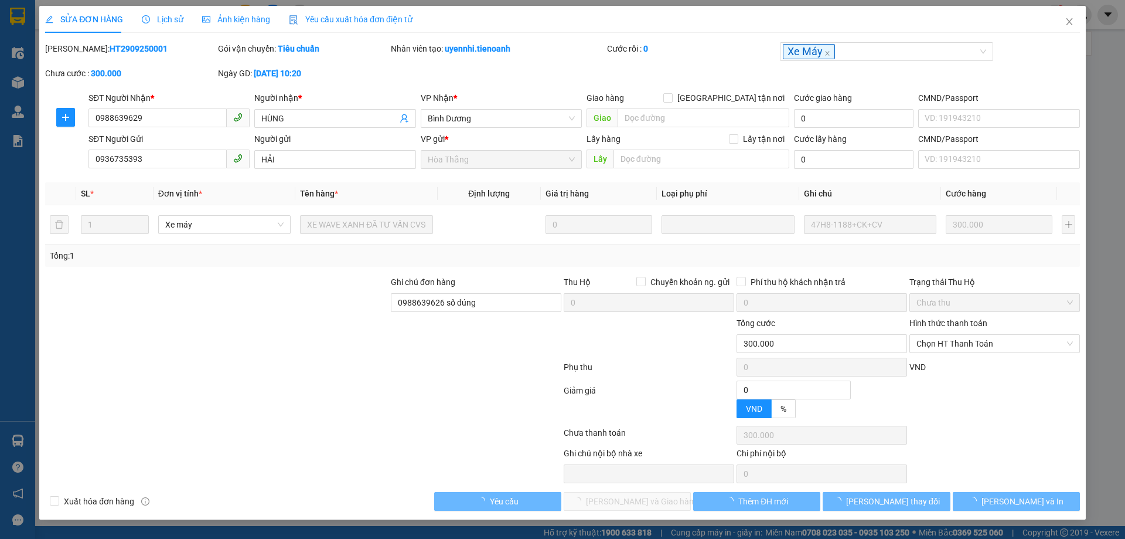
type input "0988639629"
type input "HÙNG"
type input "0936735393"
type input "HẢI"
type input "0988639626 số đúng"
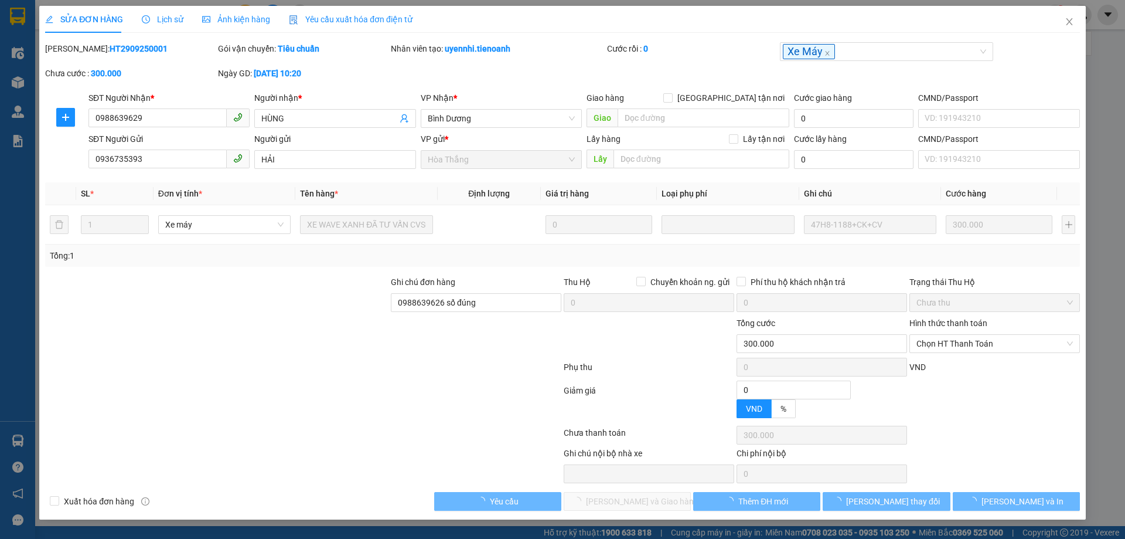
type input "0"
type input "300.000"
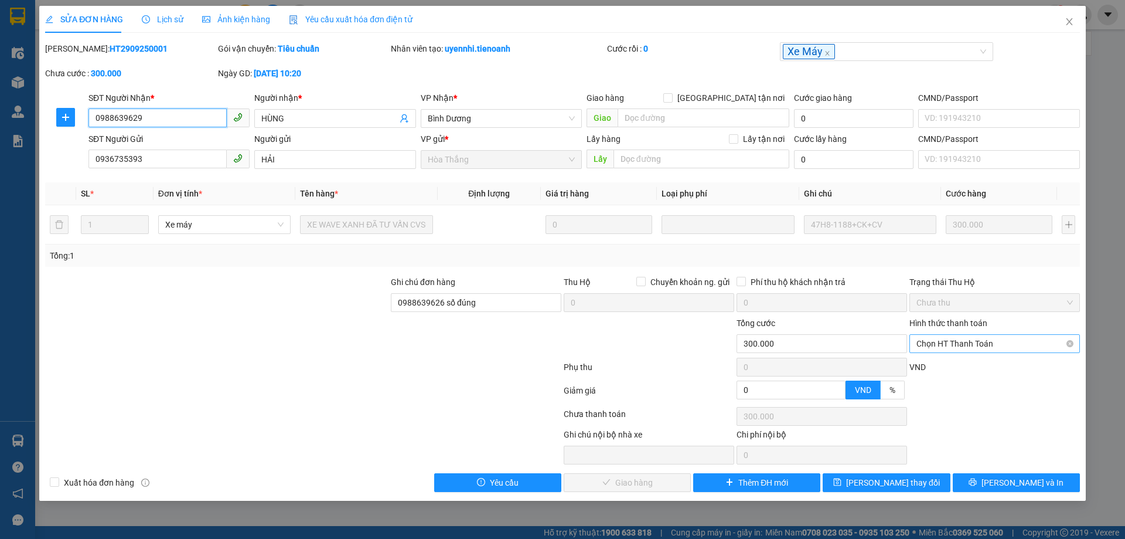
click at [937, 346] on span "Chọn HT Thanh Toán" at bounding box center [995, 344] width 157 height 18
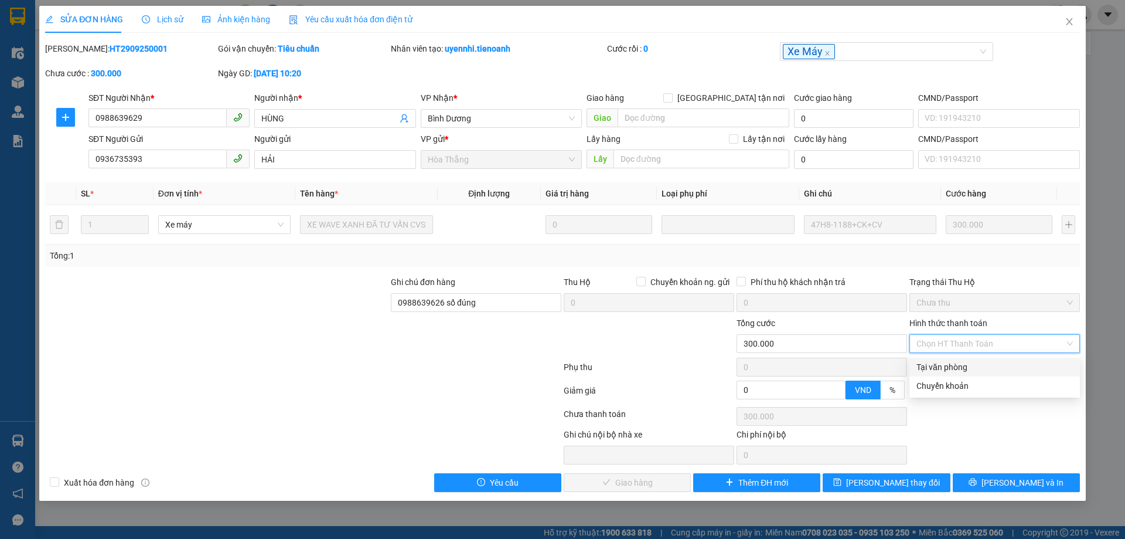
click at [944, 366] on div "Tại văn phòng" at bounding box center [995, 367] width 157 height 13
type input "0"
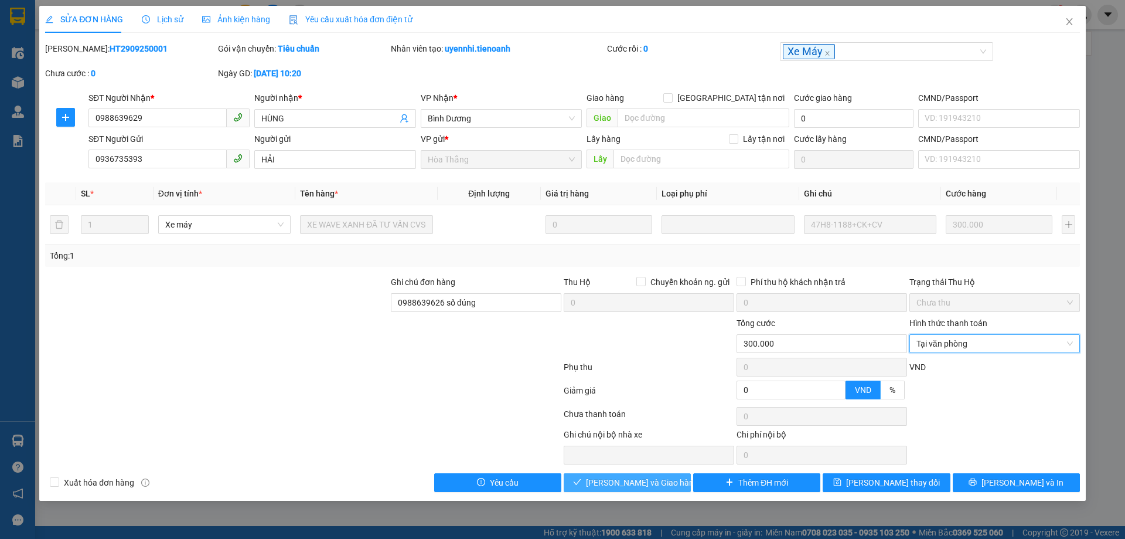
click at [658, 479] on span "Lưu và Giao hàng" at bounding box center [642, 482] width 113 height 13
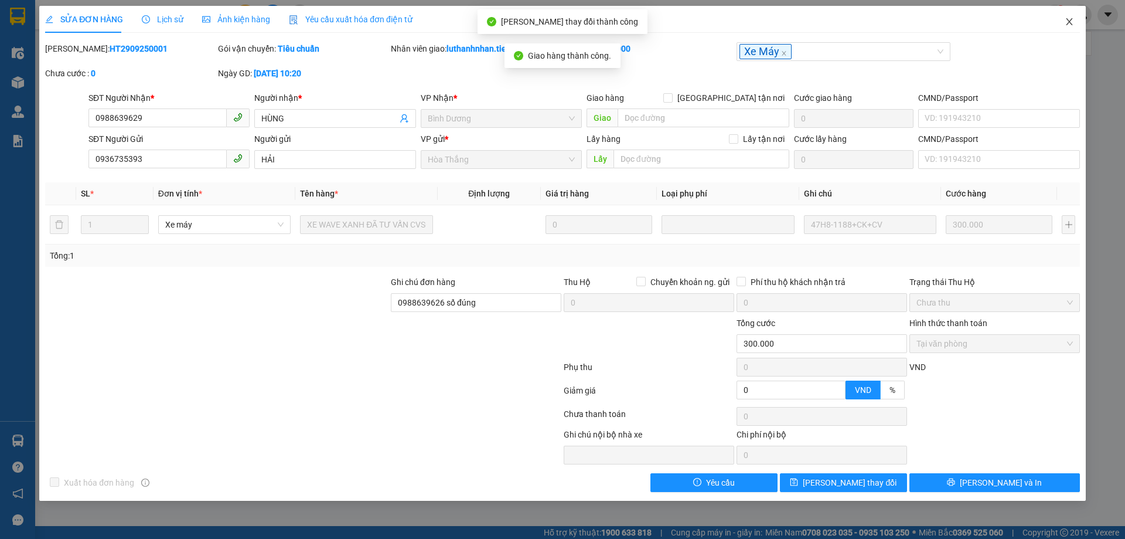
click at [1067, 25] on icon "close" at bounding box center [1069, 21] width 6 height 7
